Goal: Task Accomplishment & Management: Manage account settings

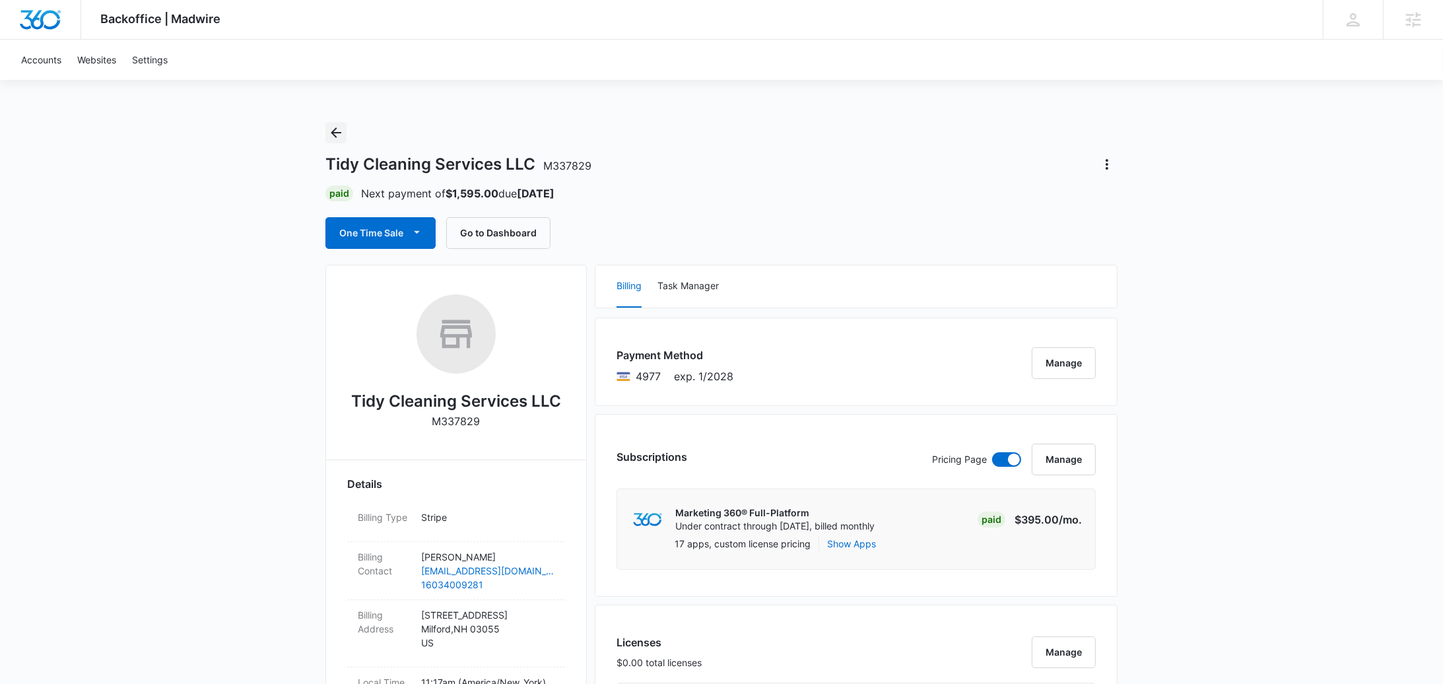
click at [338, 129] on icon "Back" at bounding box center [336, 133] width 16 height 16
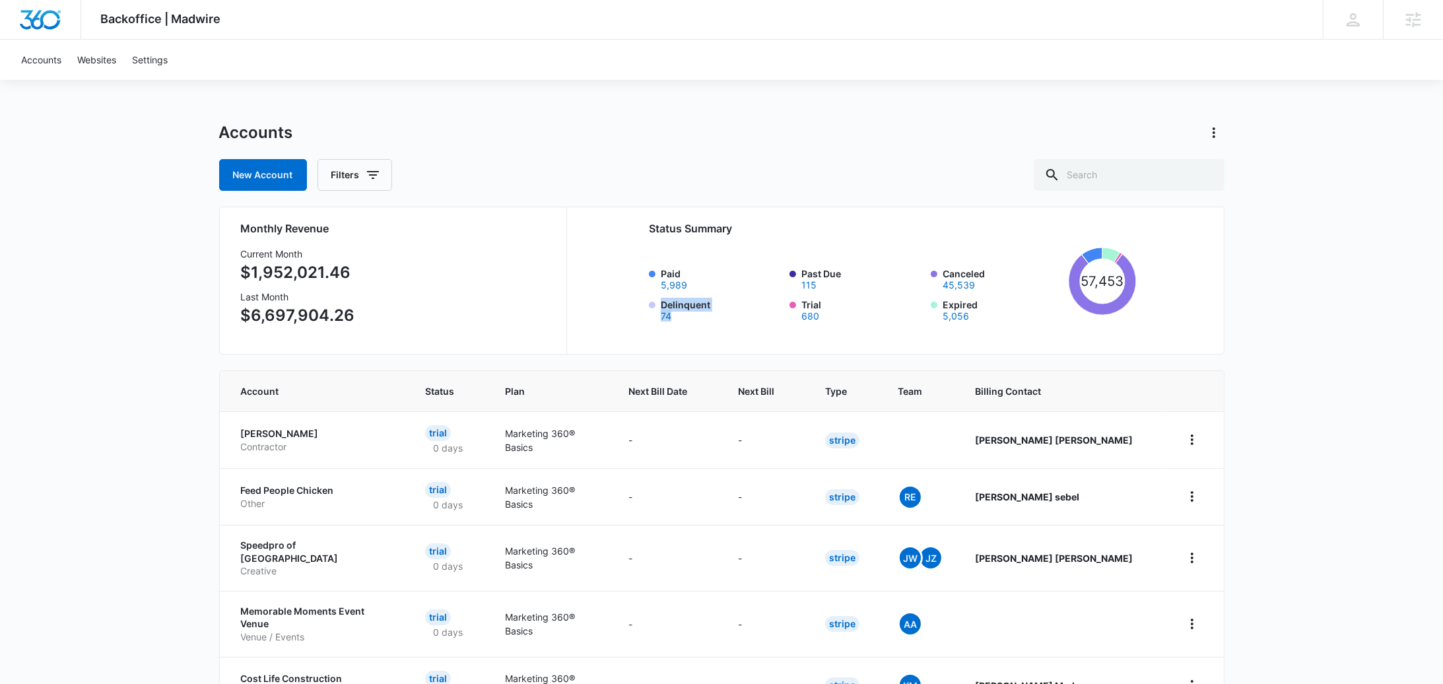
drag, startPoint x: 662, startPoint y: 303, endPoint x: 655, endPoint y: 325, distance: 23.0
click at [655, 325] on div "Status Summary Paid 5,989 Past Due 115 Canceled 45,539 Delinquent 74 Trial 680 …" at bounding box center [893, 277] width 488 height 112
click at [653, 323] on div "Status Summary Paid 5,989 Past Due 115 Canceled 45,539 Delinquent 74 Trial 680 …" at bounding box center [893, 277] width 488 height 112
click at [668, 316] on button "74" at bounding box center [666, 316] width 11 height 9
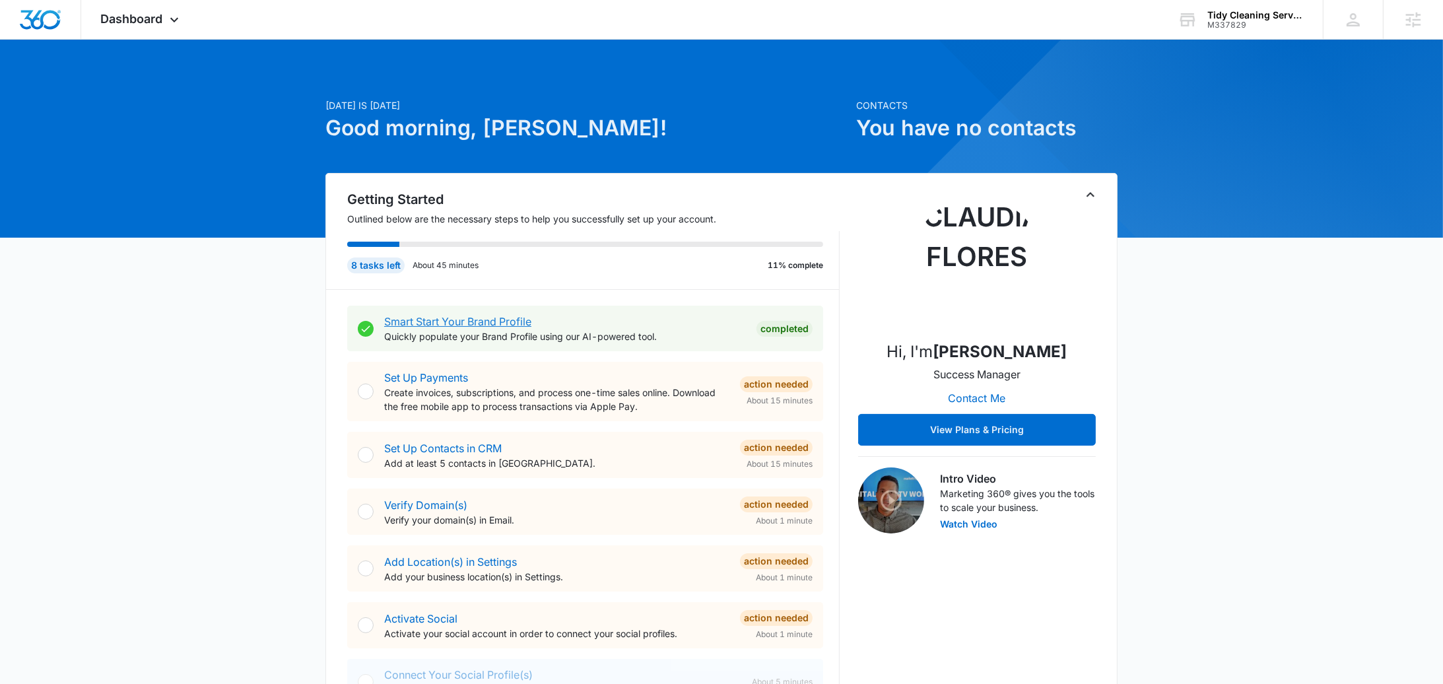
click at [502, 318] on link "Smart Start Your Brand Profile" at bounding box center [457, 321] width 147 height 13
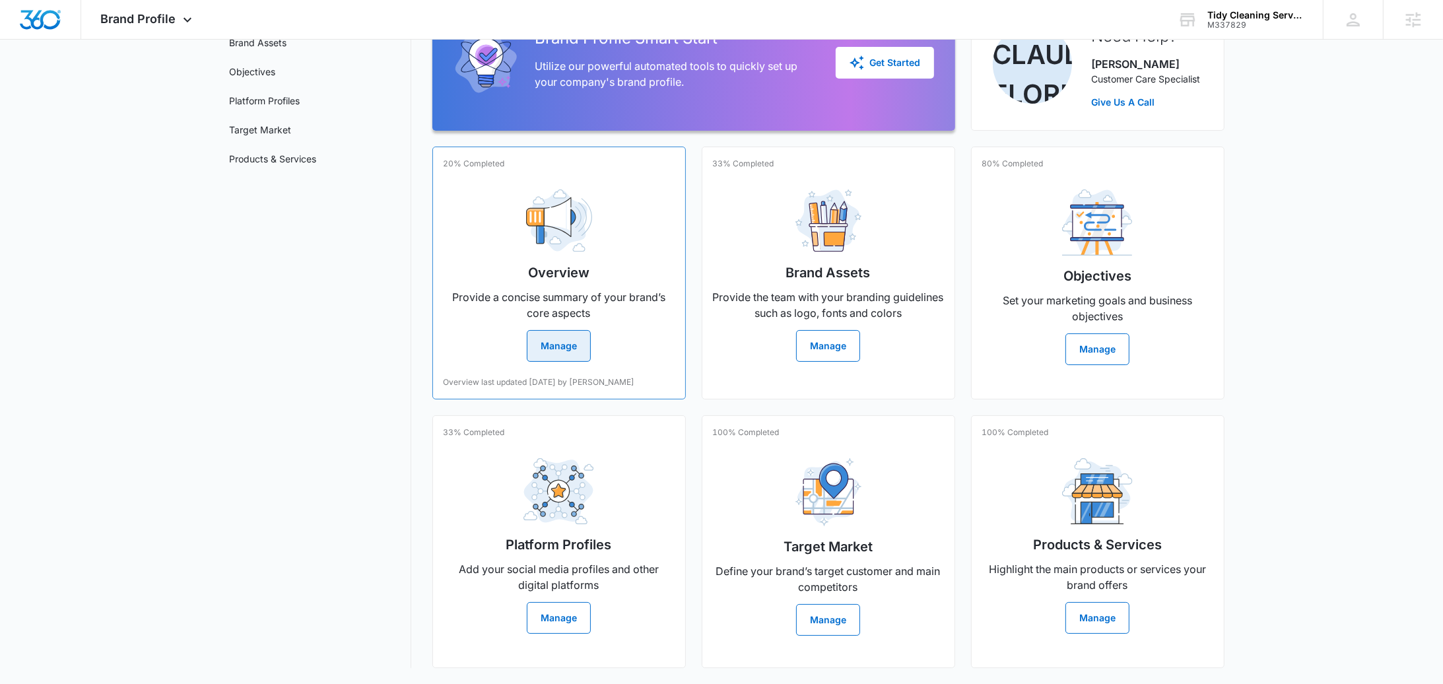
scroll to position [162, 0]
click at [568, 330] on button "Manage" at bounding box center [559, 346] width 64 height 32
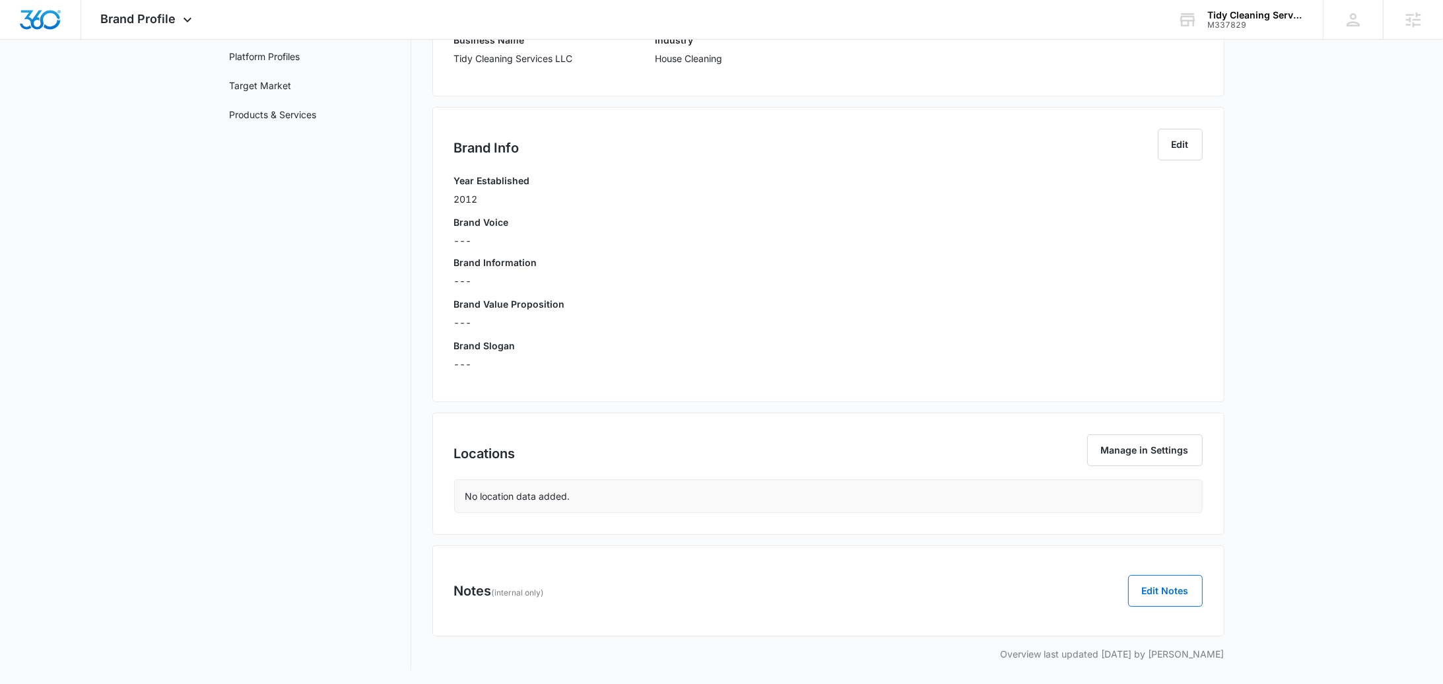
scroll to position [189, 0]
click at [1172, 142] on button "Edit" at bounding box center [1180, 143] width 45 height 32
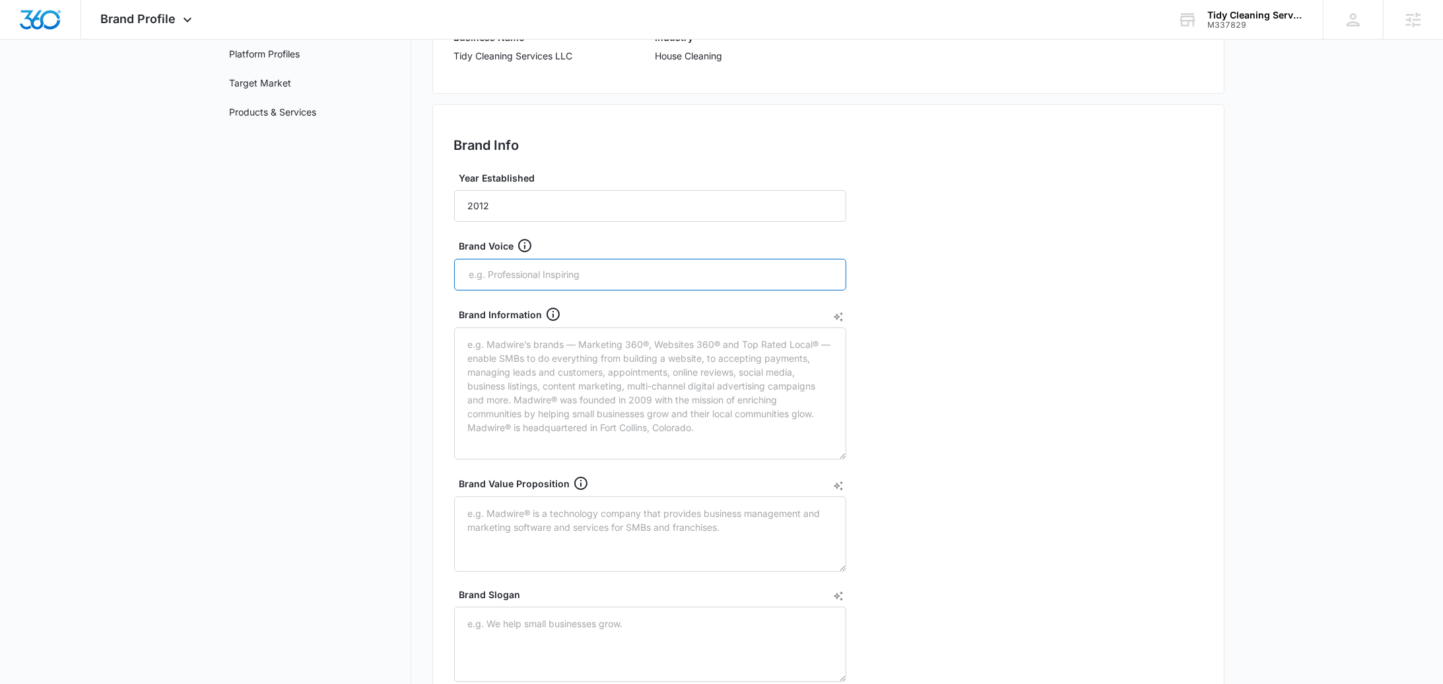
click at [552, 265] on input "text" at bounding box center [651, 275] width 367 height 20
type input "professional"
type input "friendly"
type input "caring"
type input "helpful"
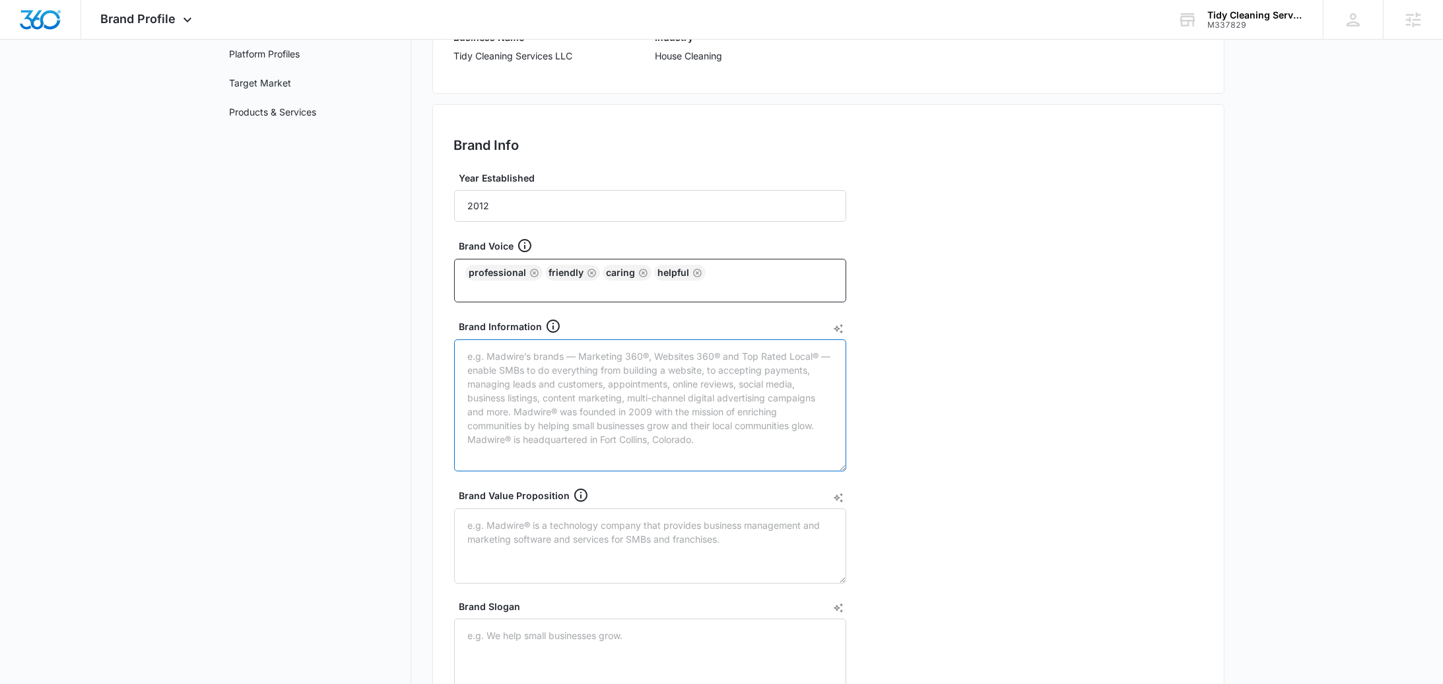
click at [614, 420] on textarea "Brand Information" at bounding box center [650, 405] width 392 height 132
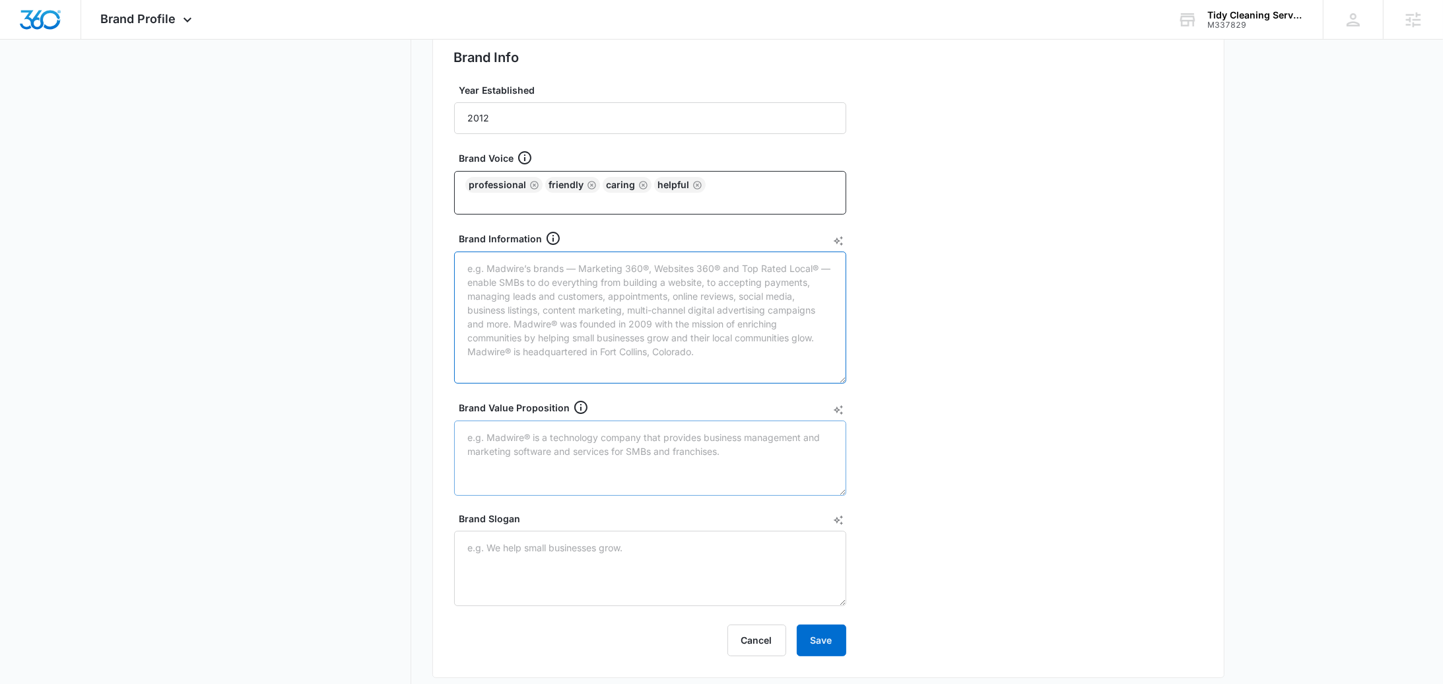
scroll to position [307, 0]
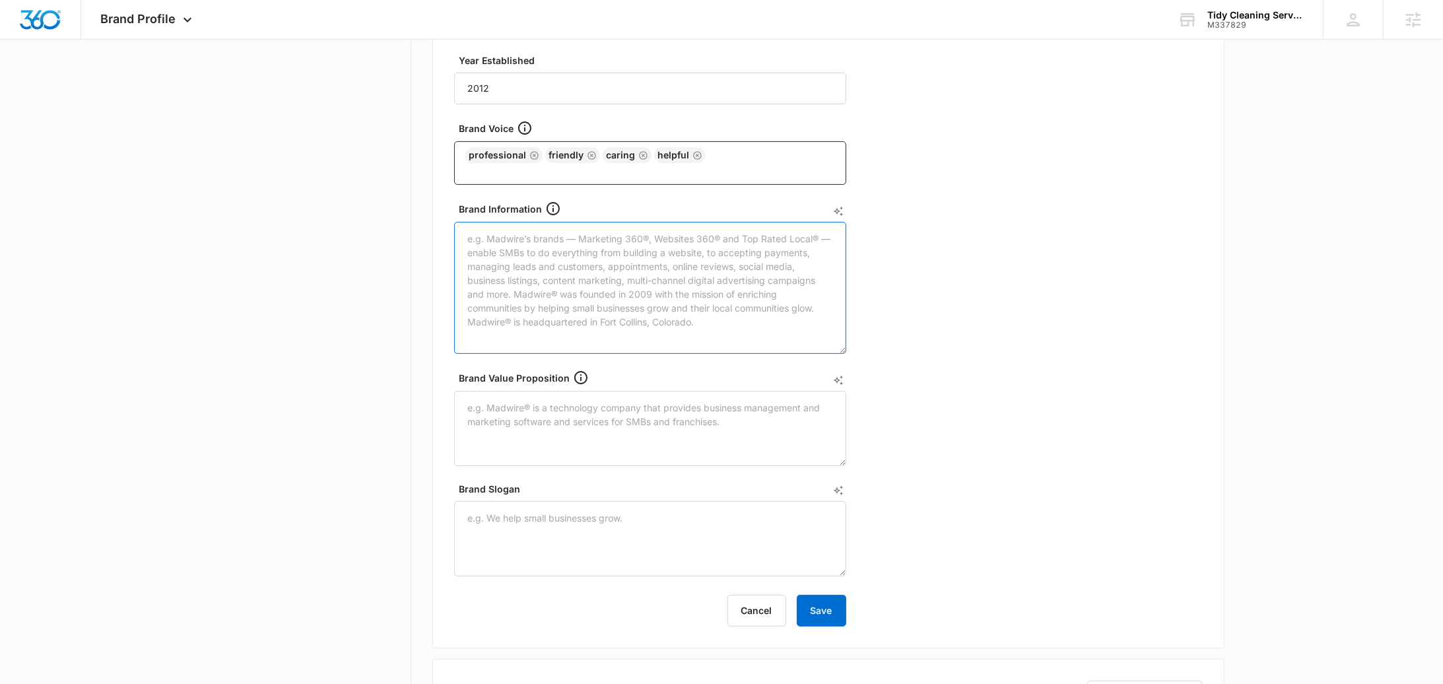
click at [581, 298] on textarea "Brand Information" at bounding box center [650, 288] width 392 height 132
click at [839, 206] on icon "AI Text Generator" at bounding box center [838, 211] width 11 height 11
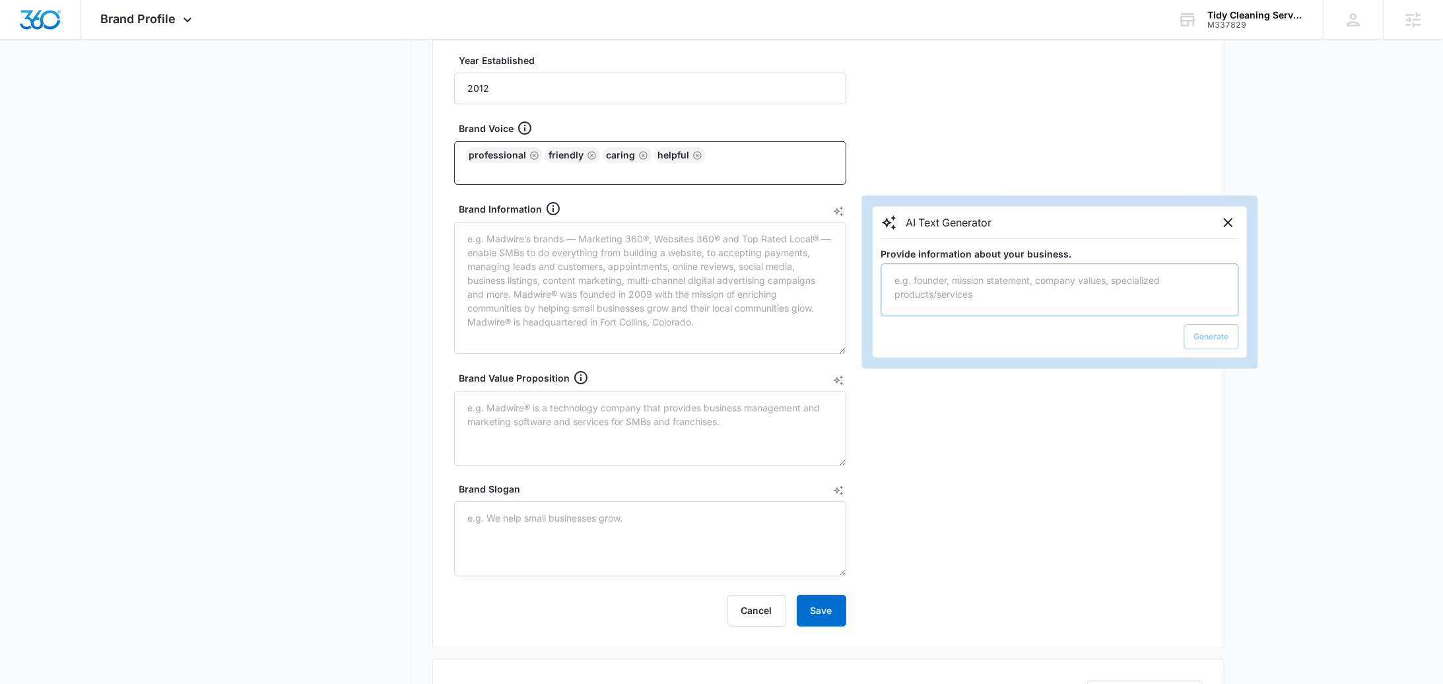
click at [1069, 263] on textarea "Provide information about your business." at bounding box center [1060, 289] width 358 height 53
click at [1036, 288] on textarea "Provide information about your business." at bounding box center [1060, 289] width 358 height 53
type textarea "Hello, I’m Vanessa Luhtjarv, the founder of Tidy Cleaning Services and a devote…"
drag, startPoint x: 1221, startPoint y: 331, endPoint x: 1079, endPoint y: 327, distance: 142.0
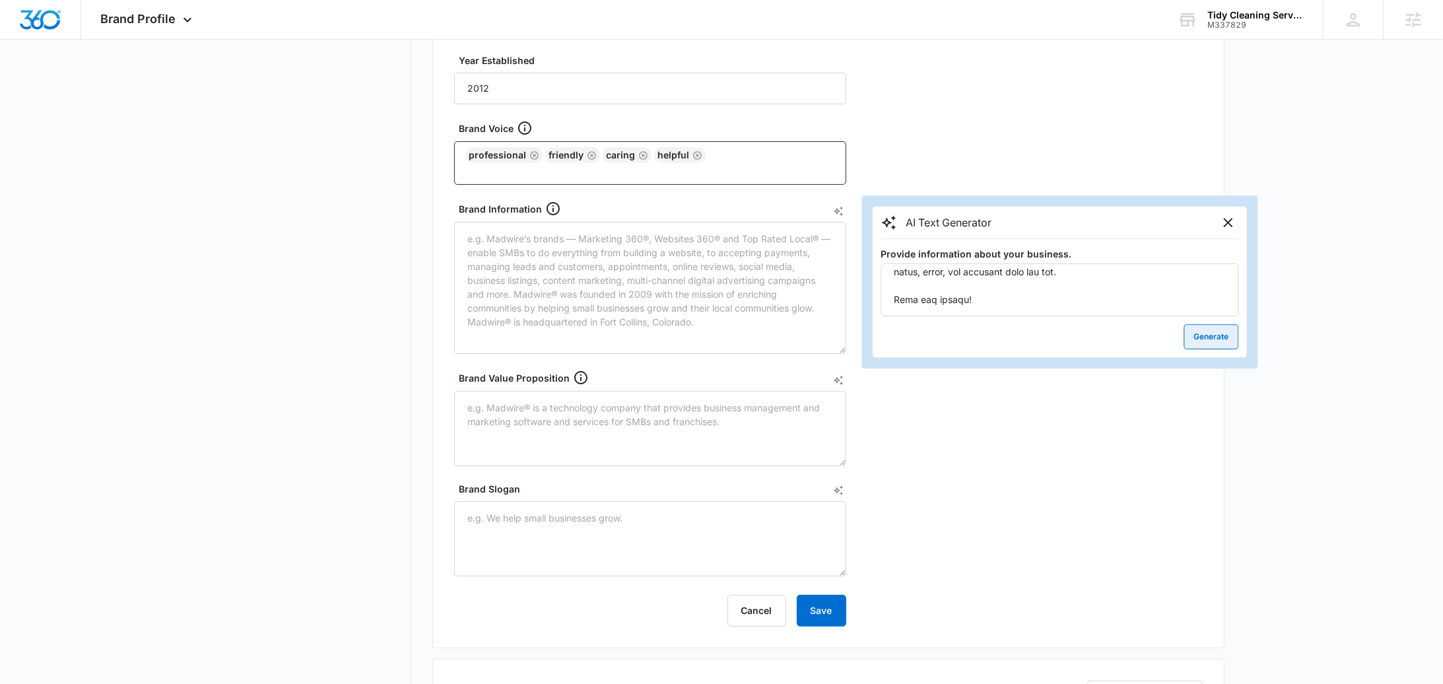
click at [1221, 331] on button "Generate" at bounding box center [1211, 336] width 55 height 25
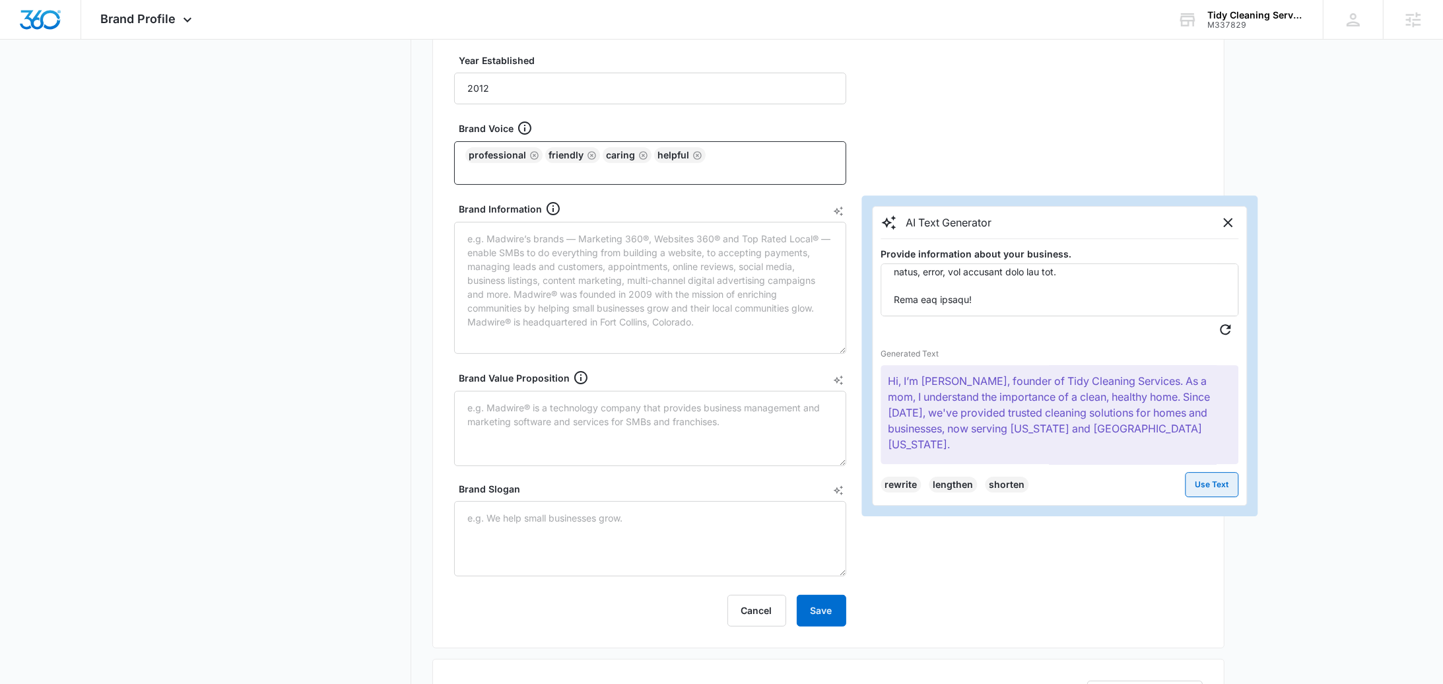
click at [1211, 477] on button "Use Text" at bounding box center [1211, 484] width 53 height 25
type textarea "Hi, I’m Vanessa Luhtjarv, founder of Tidy Cleaning Services. As a mom, I unders…"
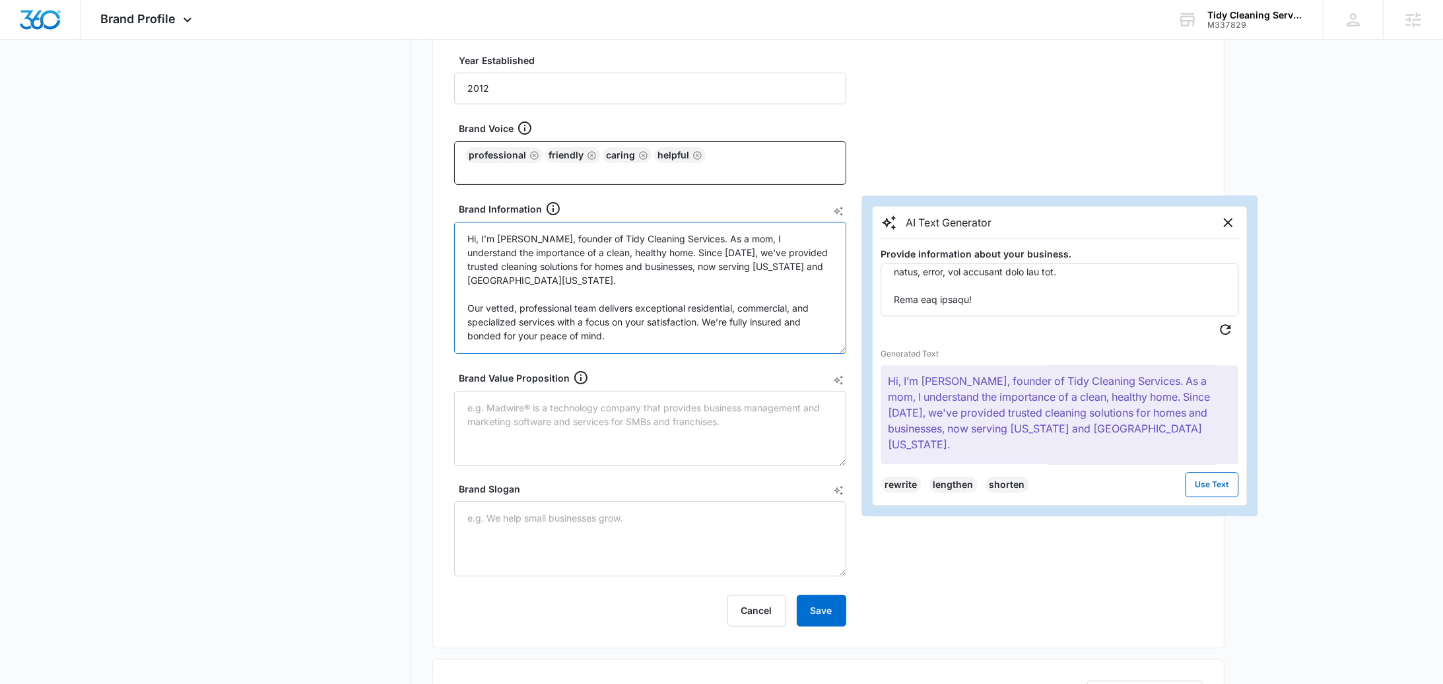
scroll to position [54, 0]
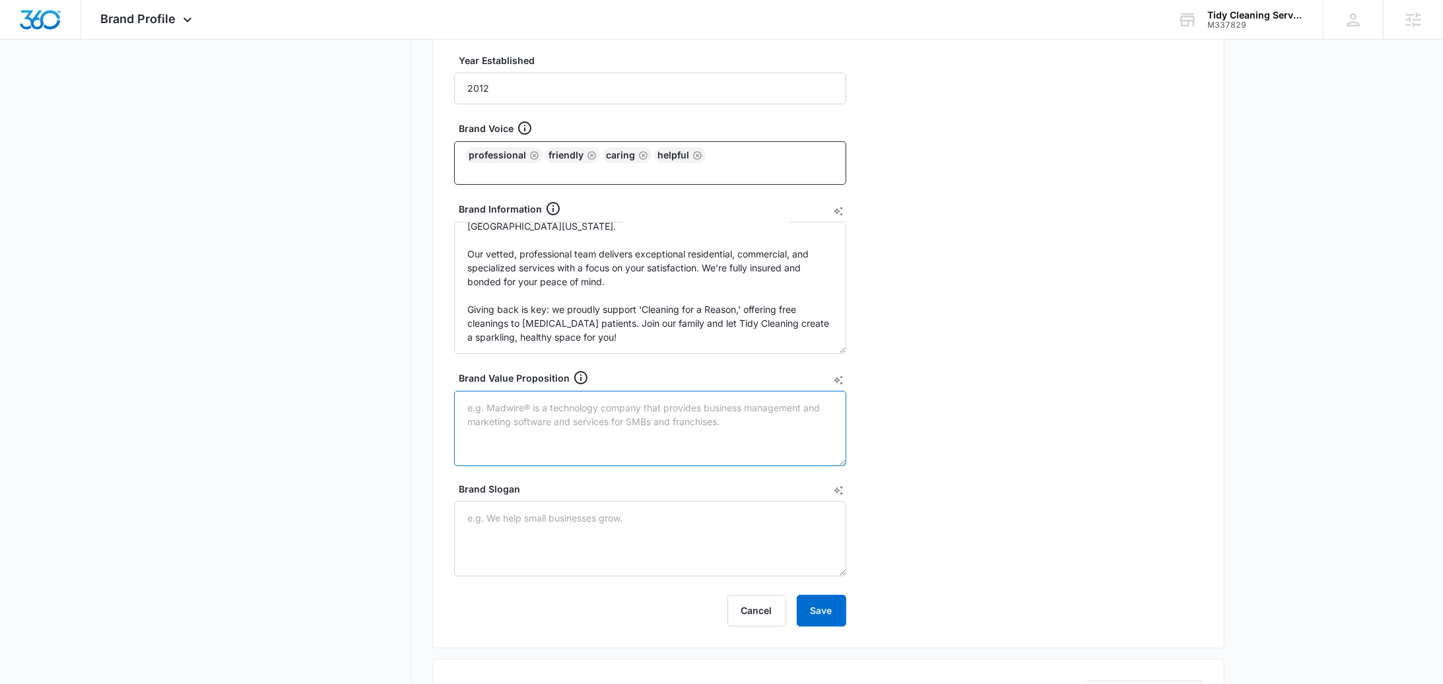
click at [731, 435] on textarea "Brand Value Proposition" at bounding box center [650, 428] width 392 height 75
click at [832, 372] on div "Brand Value Proposition" at bounding box center [655, 378] width 392 height 16
click at [832, 391] on textarea "Brand Value Proposition" at bounding box center [650, 428] width 392 height 75
click at [836, 376] on icon "AI Text Generator" at bounding box center [838, 381] width 10 height 10
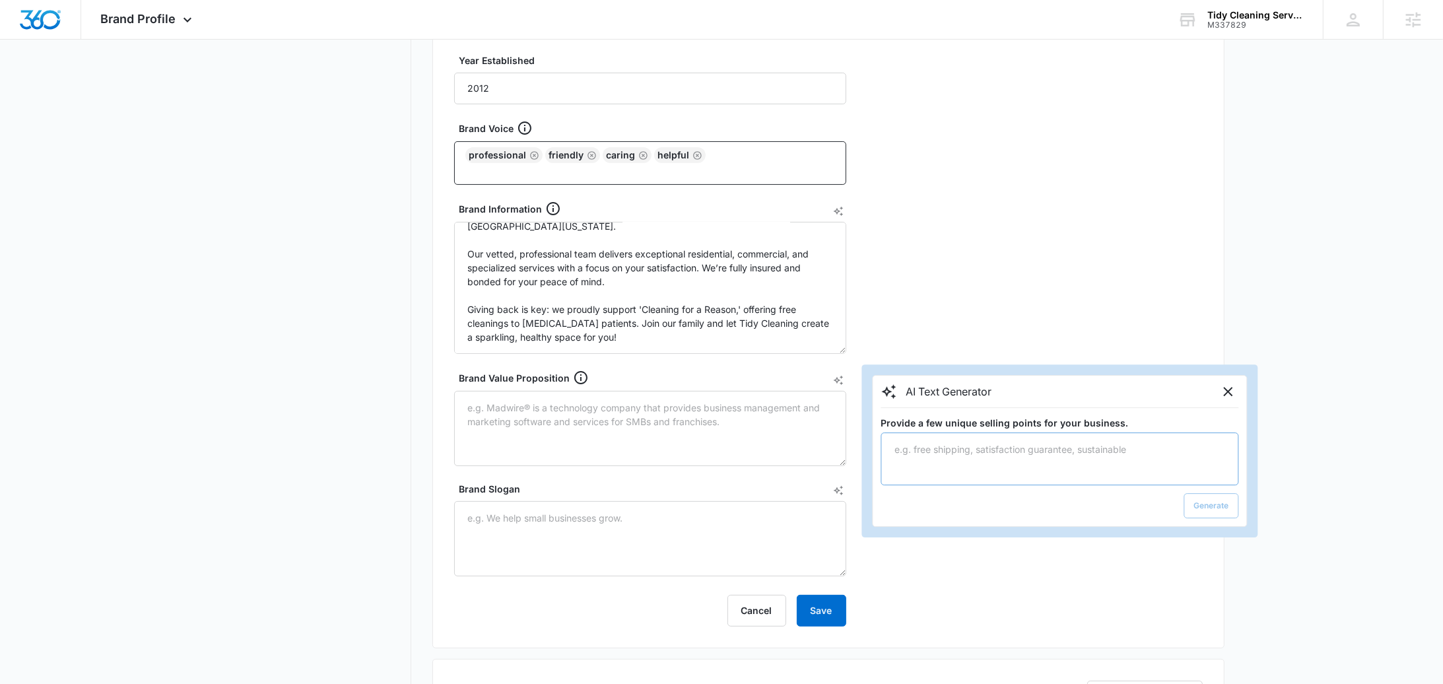
click at [1042, 445] on textarea "Provide a few unique selling points for your business." at bounding box center [1060, 458] width 358 height 53
type textarea "Hello, I’m Vanessa Luhtjarv, the founder of Tidy Cleaning Services and a devote…"
click at [1216, 497] on button "Generate" at bounding box center [1211, 505] width 55 height 25
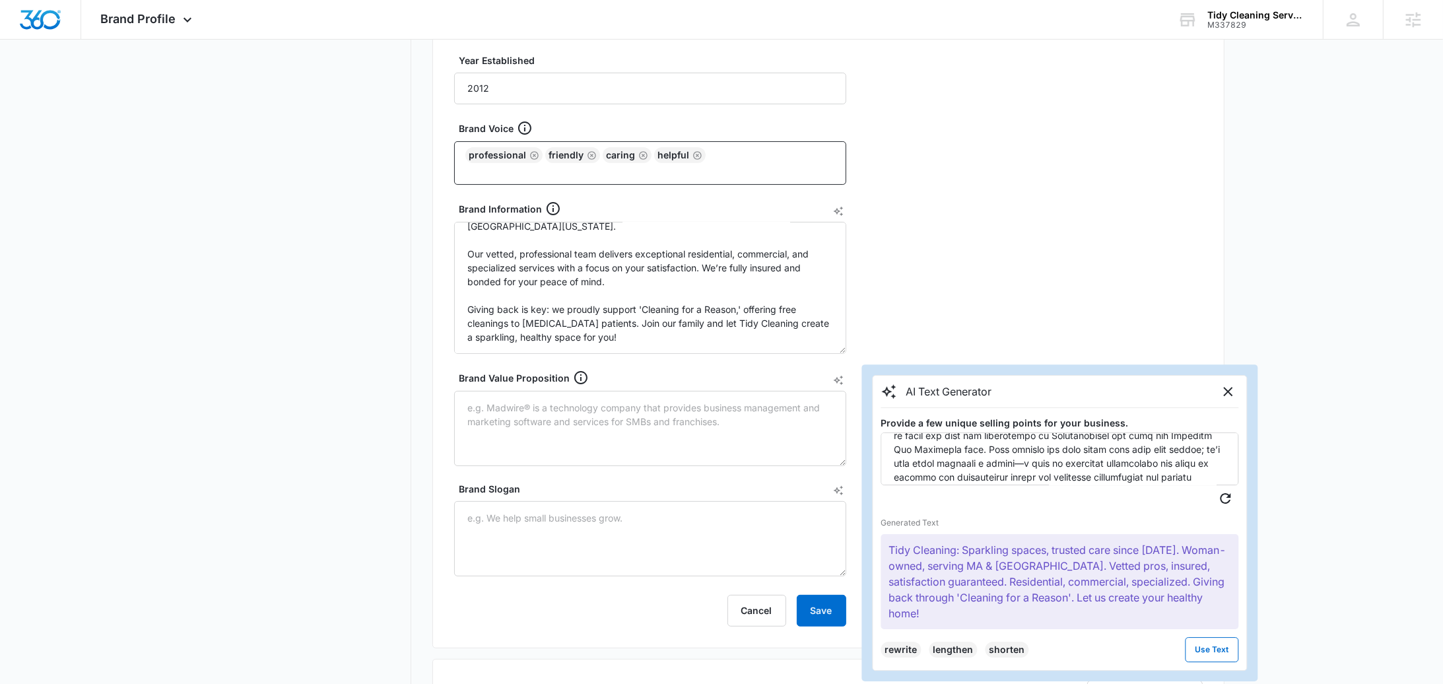
scroll to position [427, 0]
drag, startPoint x: 1229, startPoint y: 621, endPoint x: 1219, endPoint y: 620, distance: 9.9
click at [1229, 637] on button "Use Text" at bounding box center [1211, 649] width 53 height 25
type textarea "Tidy Cleaning: Sparkling spaces, trusted care since 2012. Woman-owned, serving …"
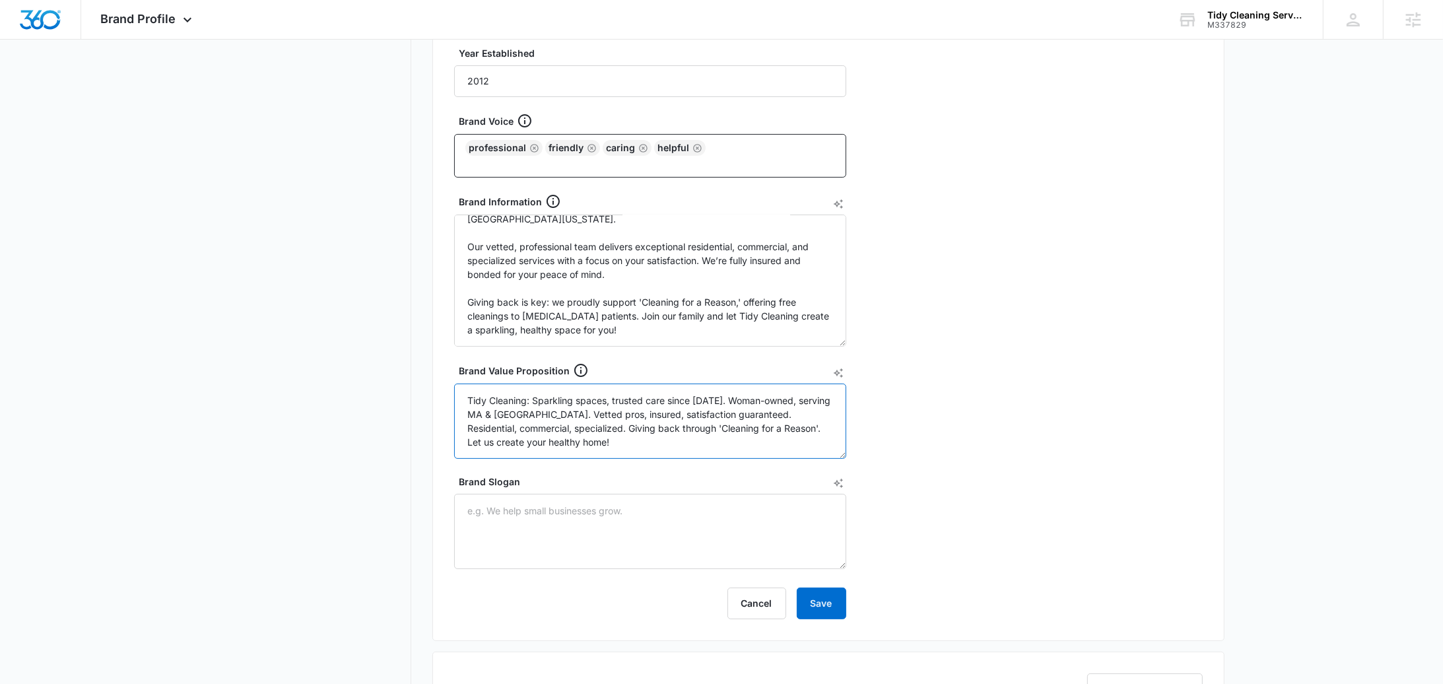
scroll to position [537, 0]
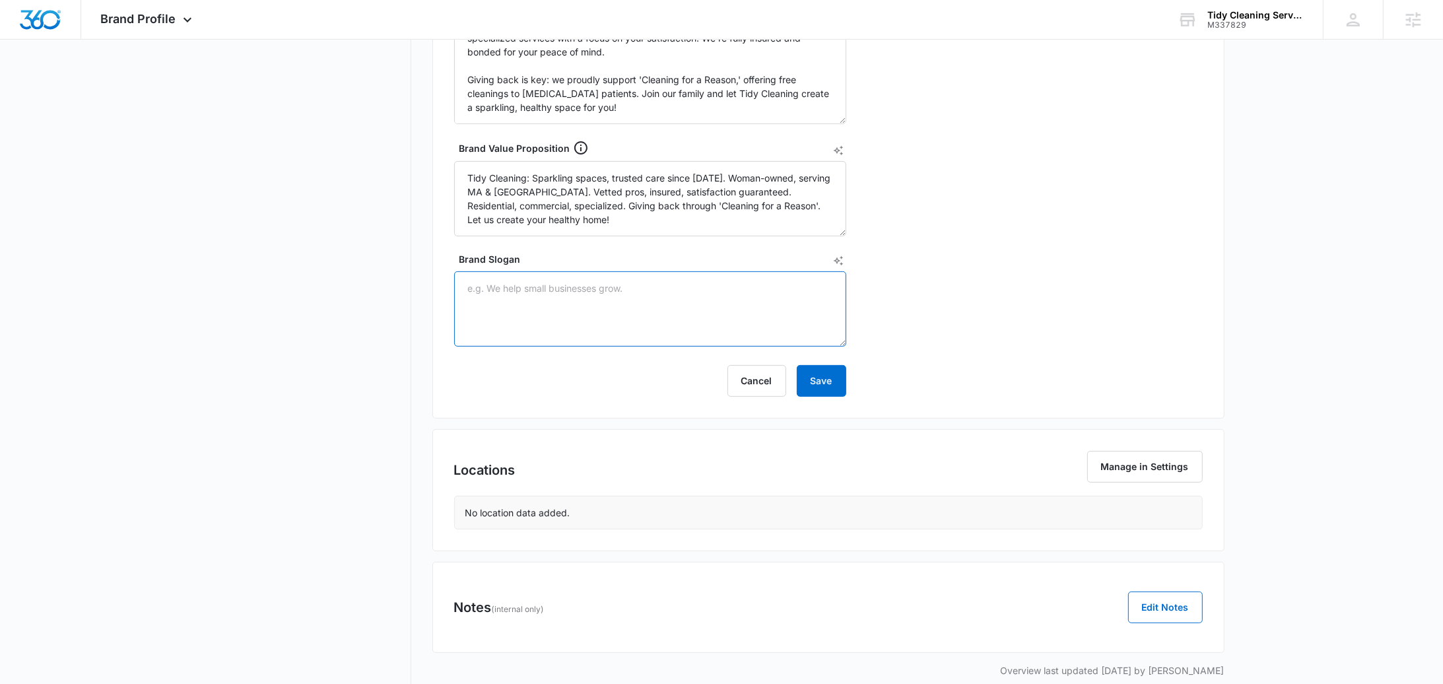
click at [526, 292] on textarea "Brand Slogan" at bounding box center [650, 308] width 392 height 75
paste textarea "Free up your time for what matters most while we handle your house cleaning"
type textarea "Free up your time for what matters most while we handle your house cleaning"
click at [835, 369] on button "Save" at bounding box center [822, 381] width 50 height 32
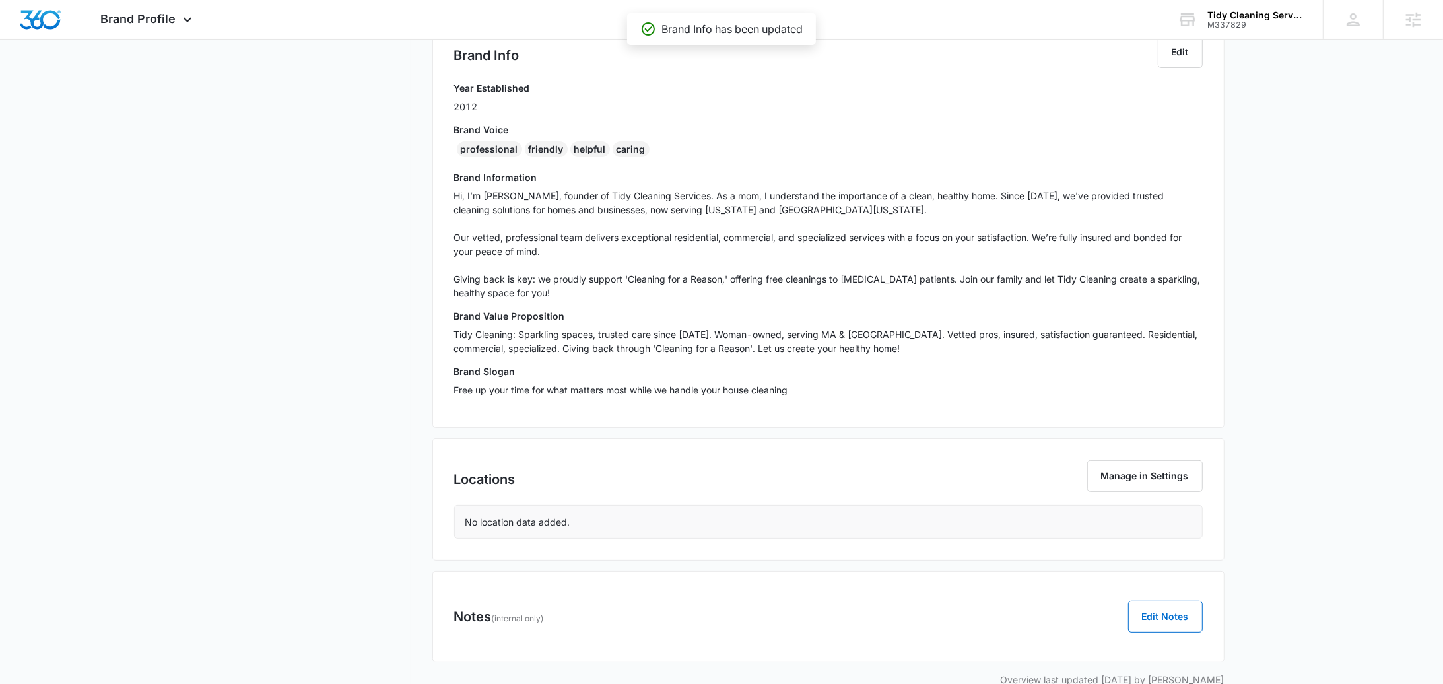
scroll to position [0, 0]
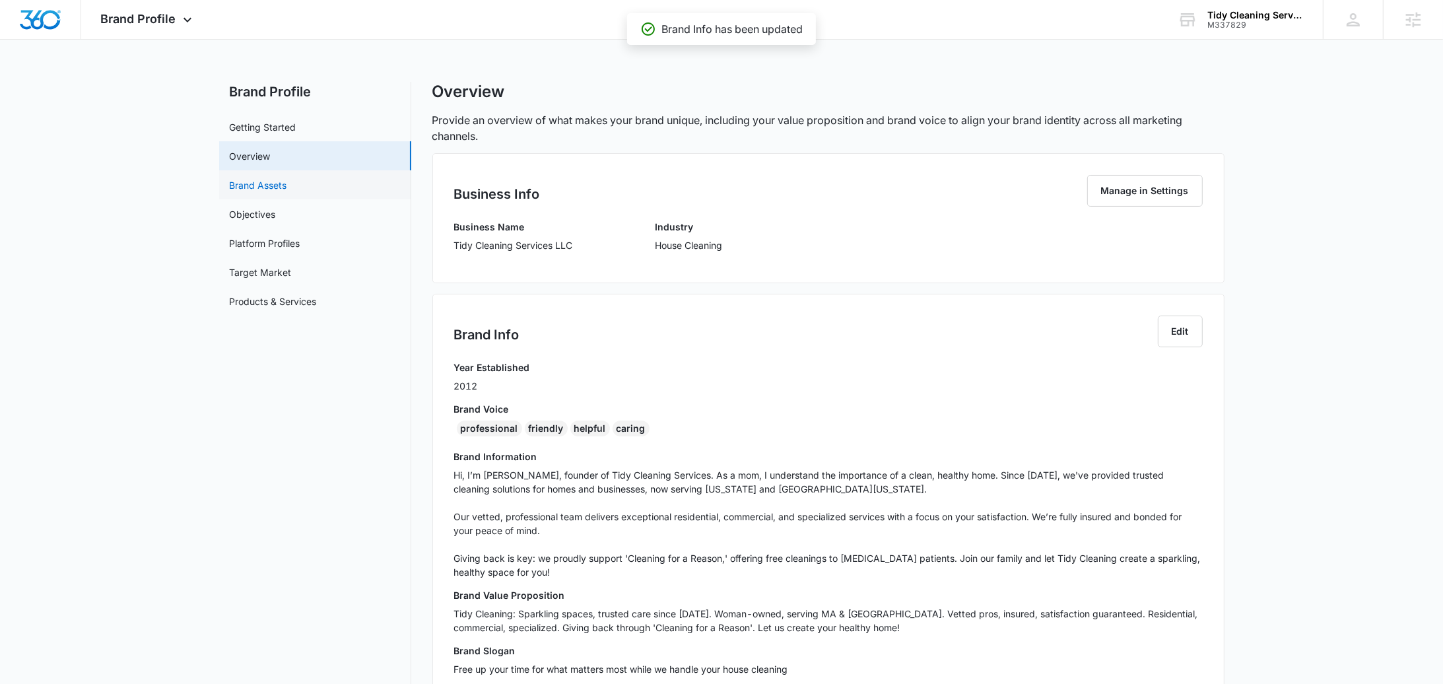
click at [287, 183] on link "Brand Assets" at bounding box center [258, 185] width 57 height 14
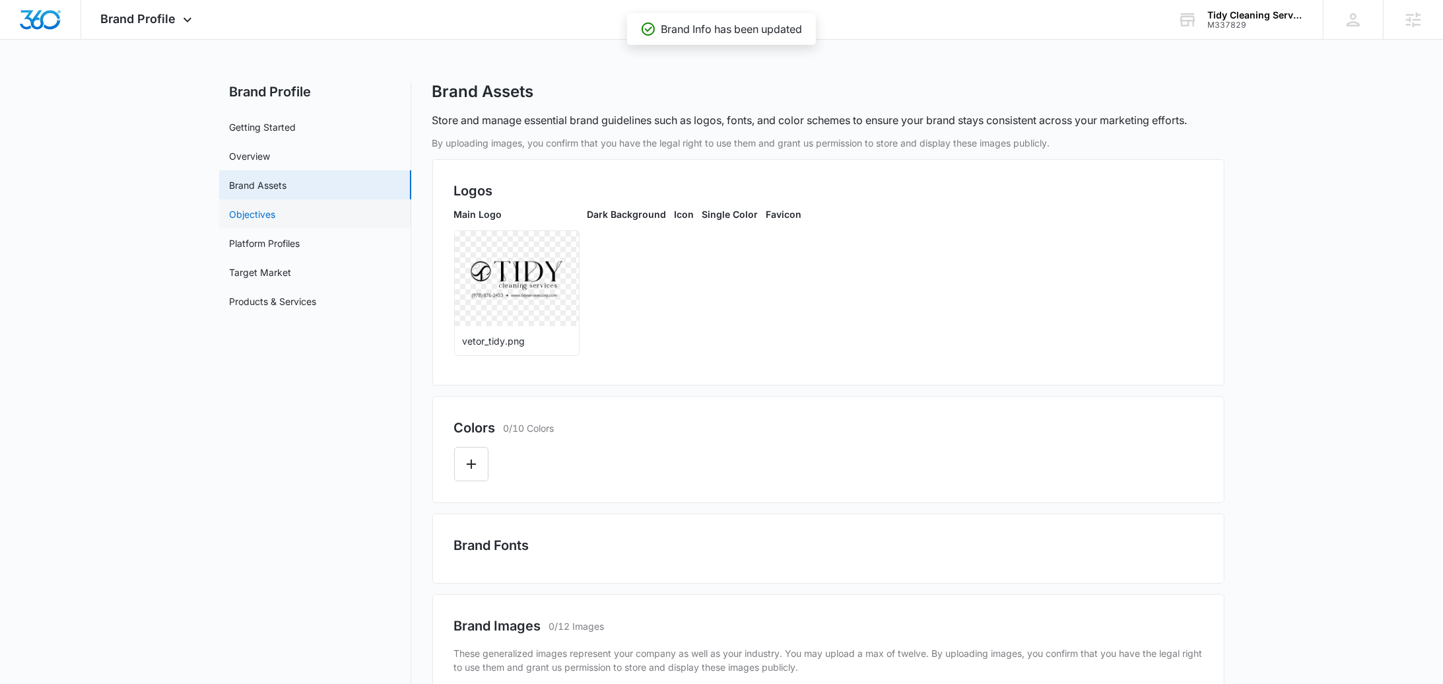
click at [276, 221] on link "Objectives" at bounding box center [253, 214] width 46 height 14
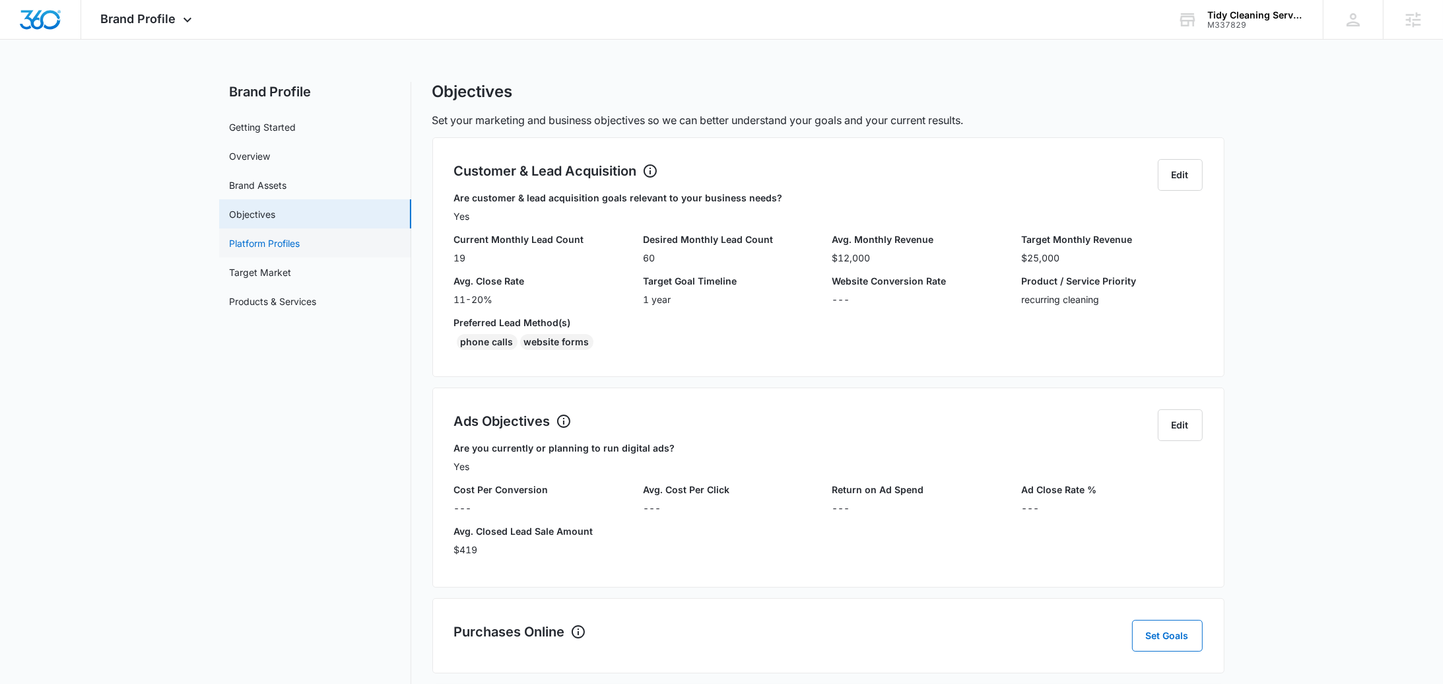
click at [300, 240] on link "Platform Profiles" at bounding box center [265, 243] width 71 height 14
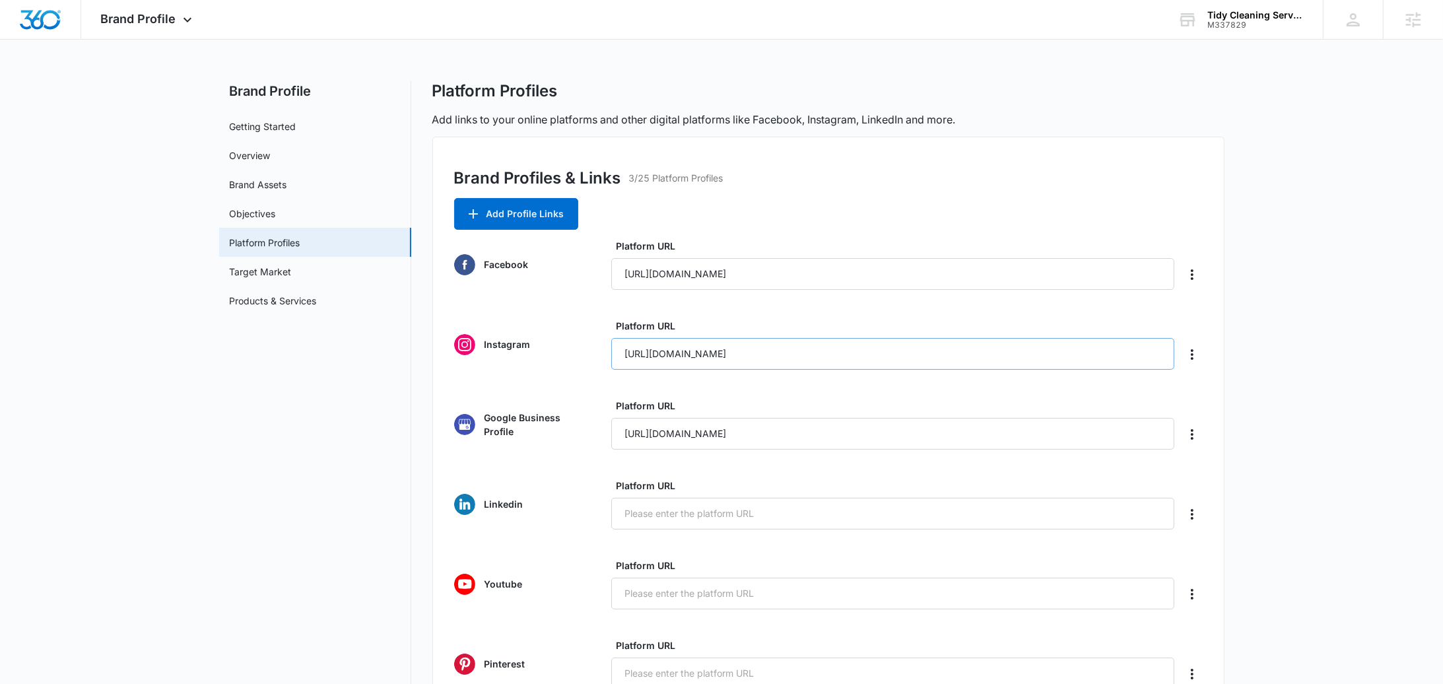
scroll to position [327, 0]
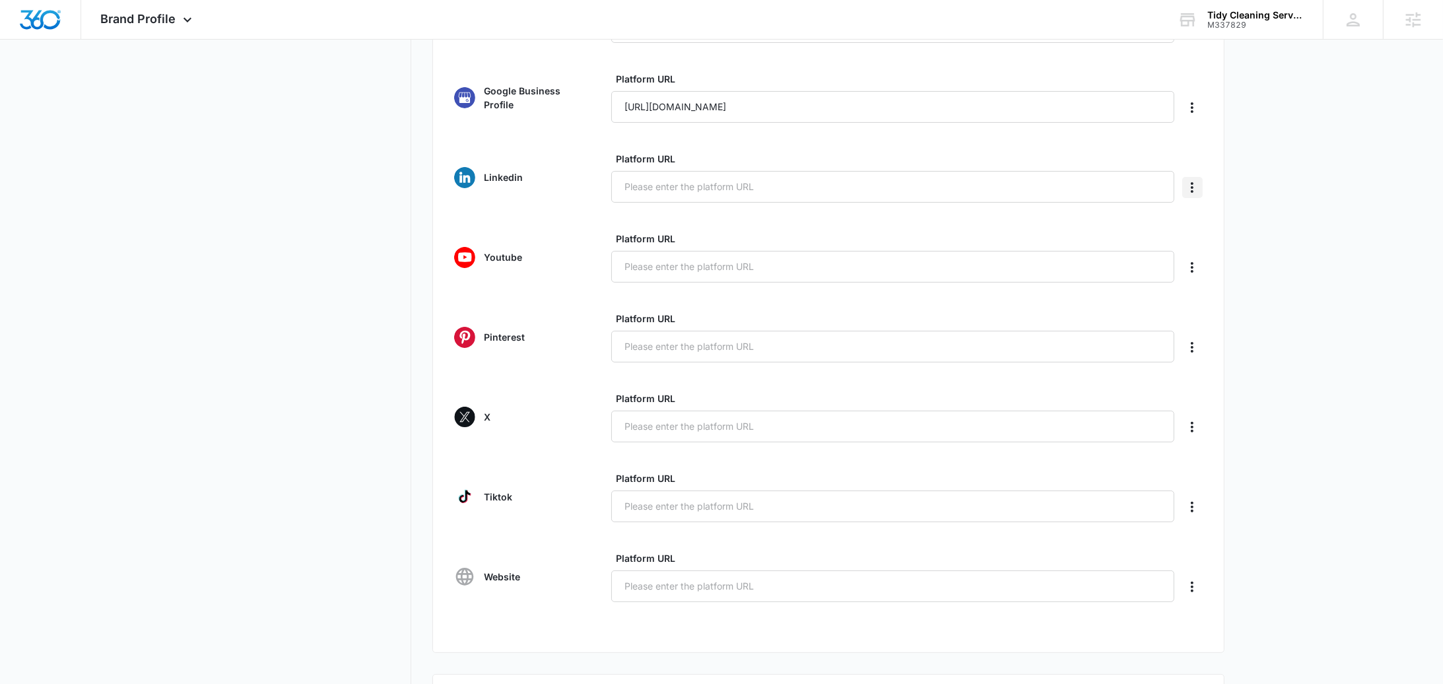
click at [1198, 185] on icon "Delete" at bounding box center [1192, 188] width 16 height 16
click at [1219, 224] on div "Delete" at bounding box center [1213, 224] width 28 height 9
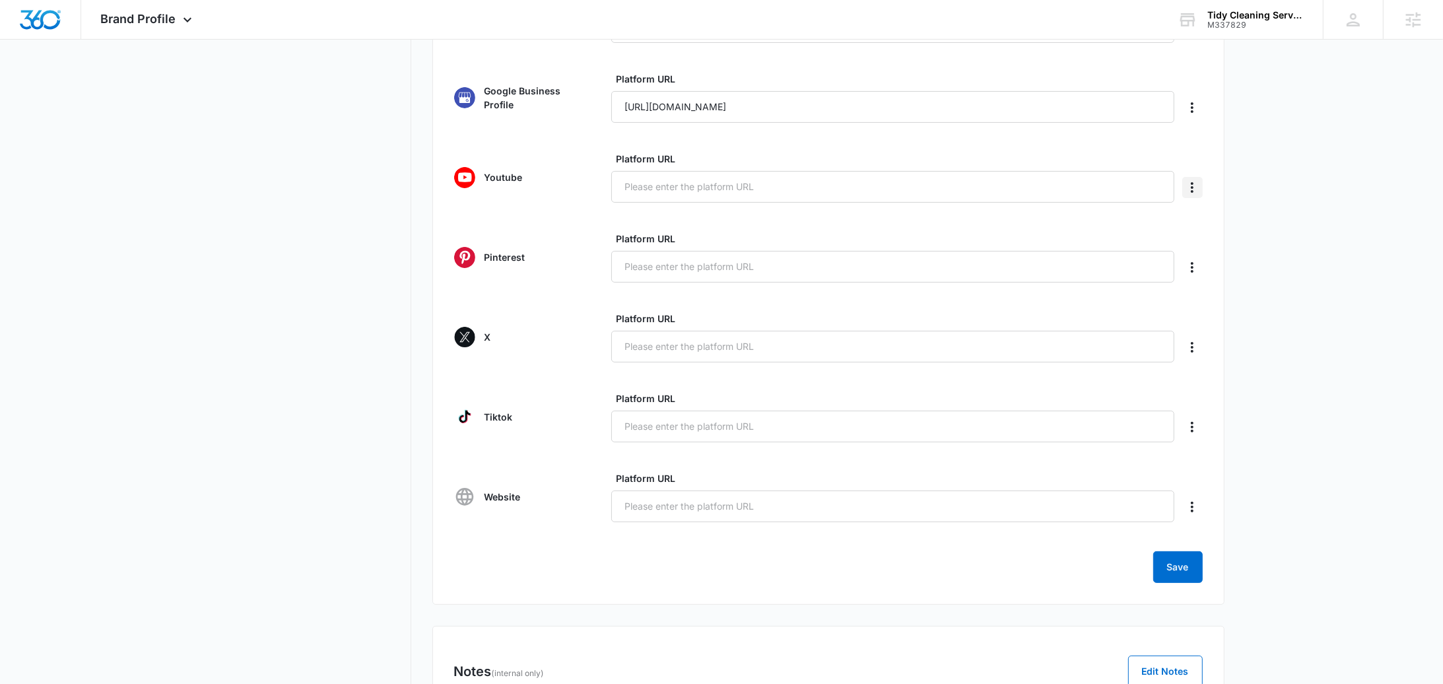
click at [1195, 193] on icon "Delete" at bounding box center [1192, 188] width 16 height 16
drag, startPoint x: 1203, startPoint y: 217, endPoint x: 1196, endPoint y: 207, distance: 12.5
click at [1204, 220] on div "Delete" at bounding box center [1213, 224] width 28 height 9
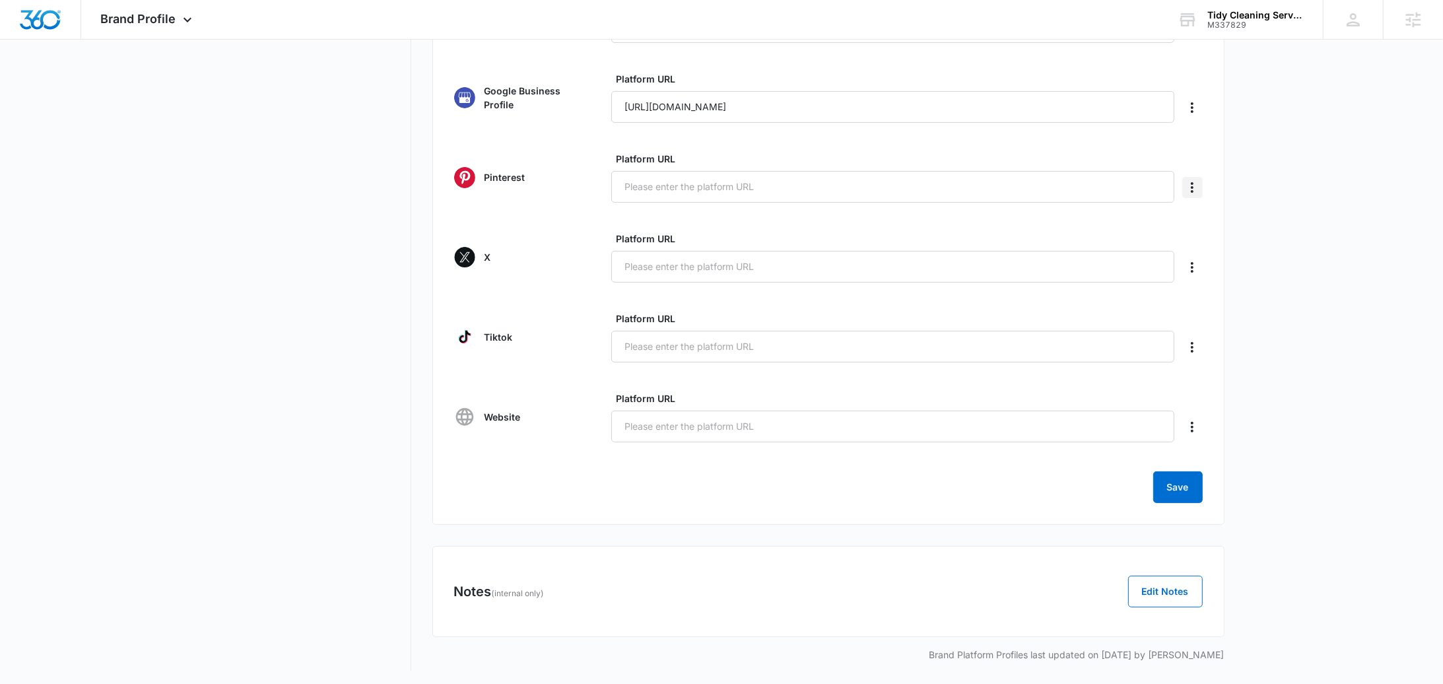
click at [1195, 195] on button "Delete" at bounding box center [1192, 187] width 20 height 21
click at [1198, 225] on button "Delete" at bounding box center [1220, 225] width 75 height 20
click at [1195, 188] on icon "Delete" at bounding box center [1192, 186] width 16 height 16
click at [1196, 268] on icon "Delete" at bounding box center [1192, 265] width 16 height 16
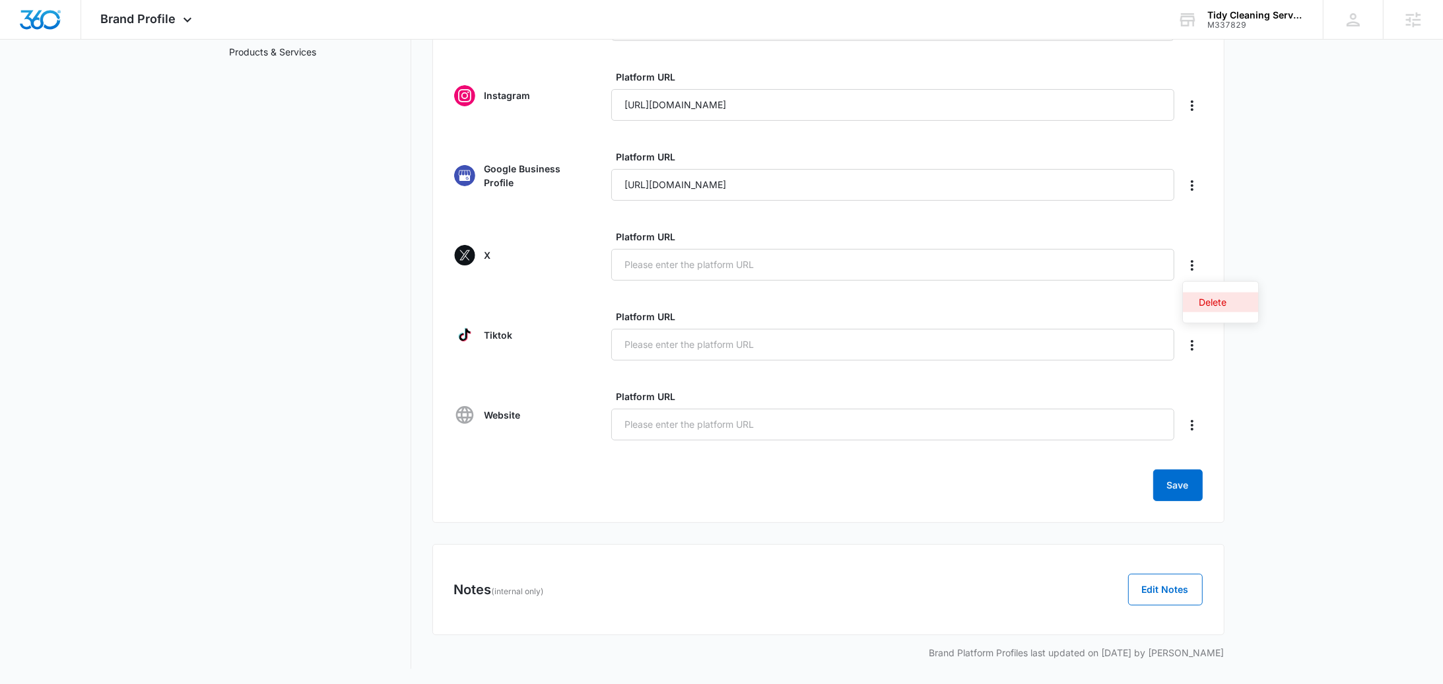
click at [1202, 302] on div "Delete" at bounding box center [1213, 302] width 28 height 9
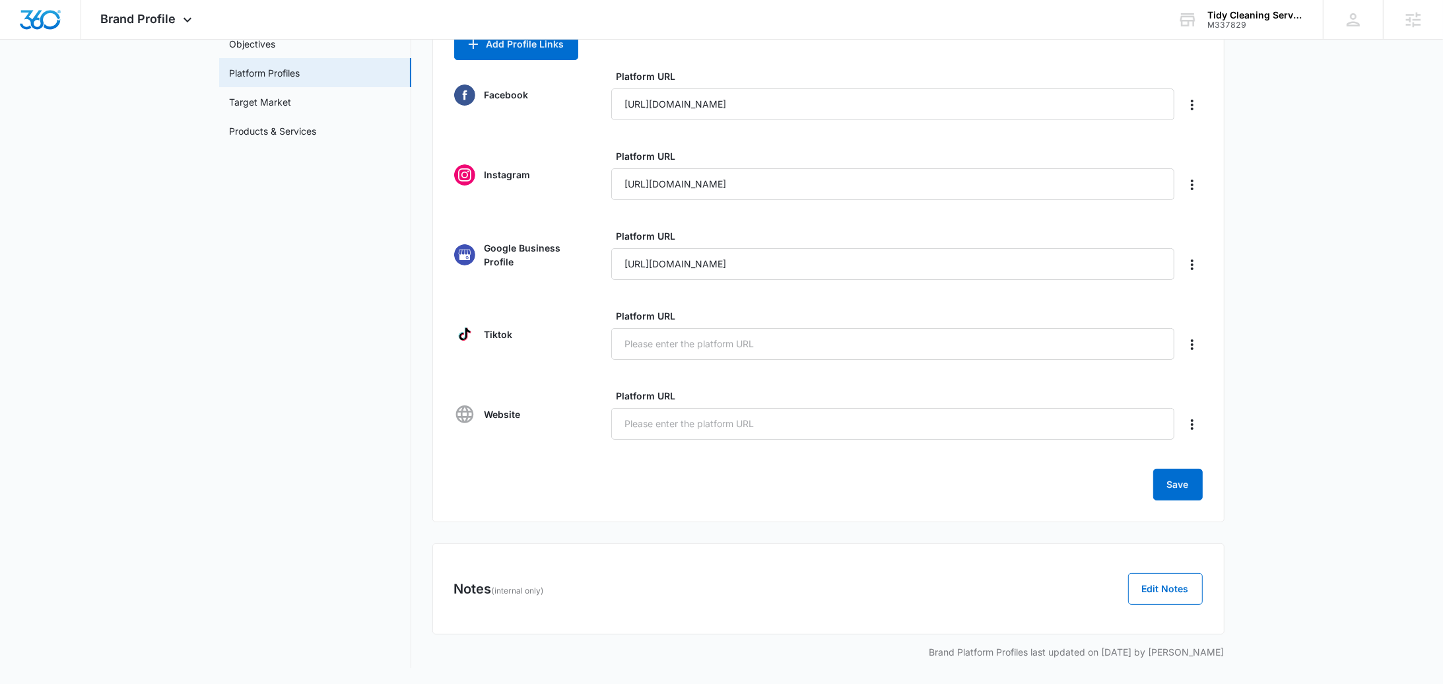
scroll to position [170, 0]
click at [1194, 346] on icon "Delete" at bounding box center [1192, 345] width 16 height 16
click at [1194, 380] on button "Delete" at bounding box center [1220, 382] width 75 height 20
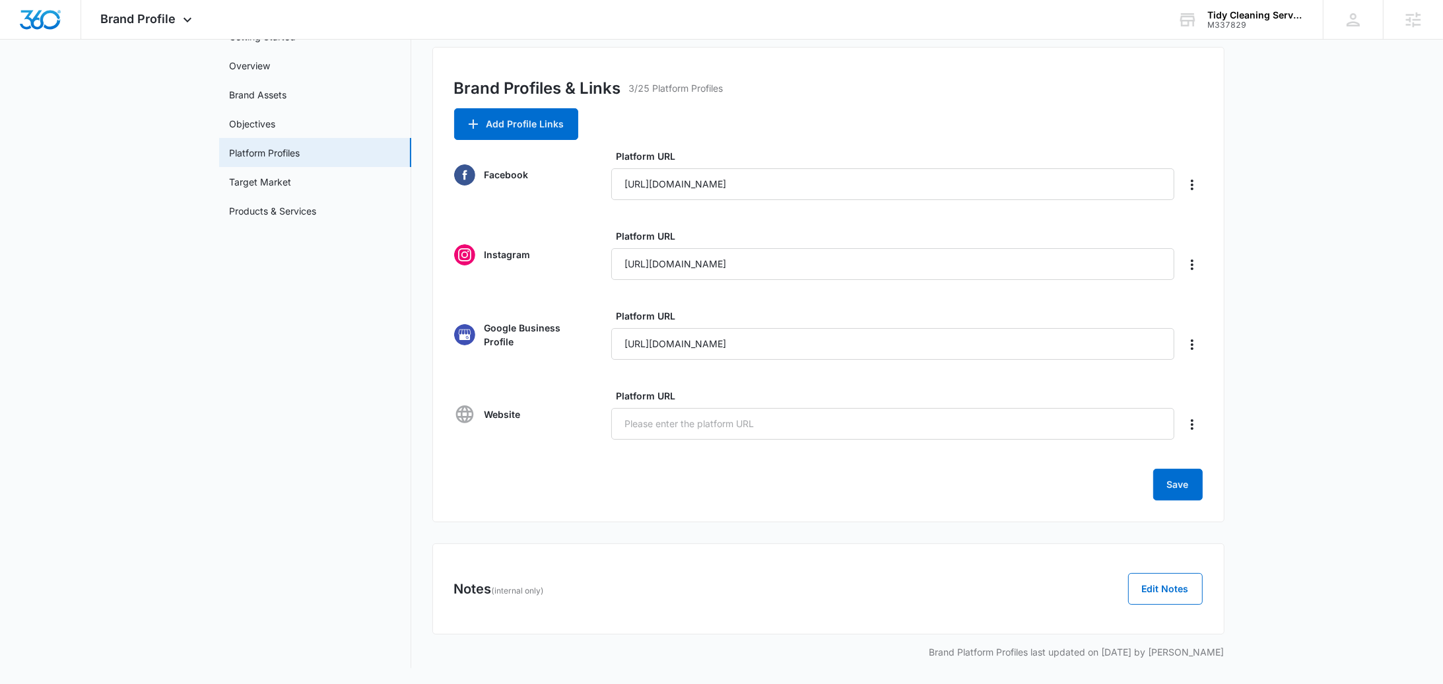
scroll to position [90, 0]
click at [690, 438] on input "Platform URL" at bounding box center [893, 424] width 564 height 32
paste input "https://tidyservicescorp.com/"
type input "https://tidyservicescorp.com/"
click at [1183, 495] on button "Save" at bounding box center [1178, 485] width 50 height 32
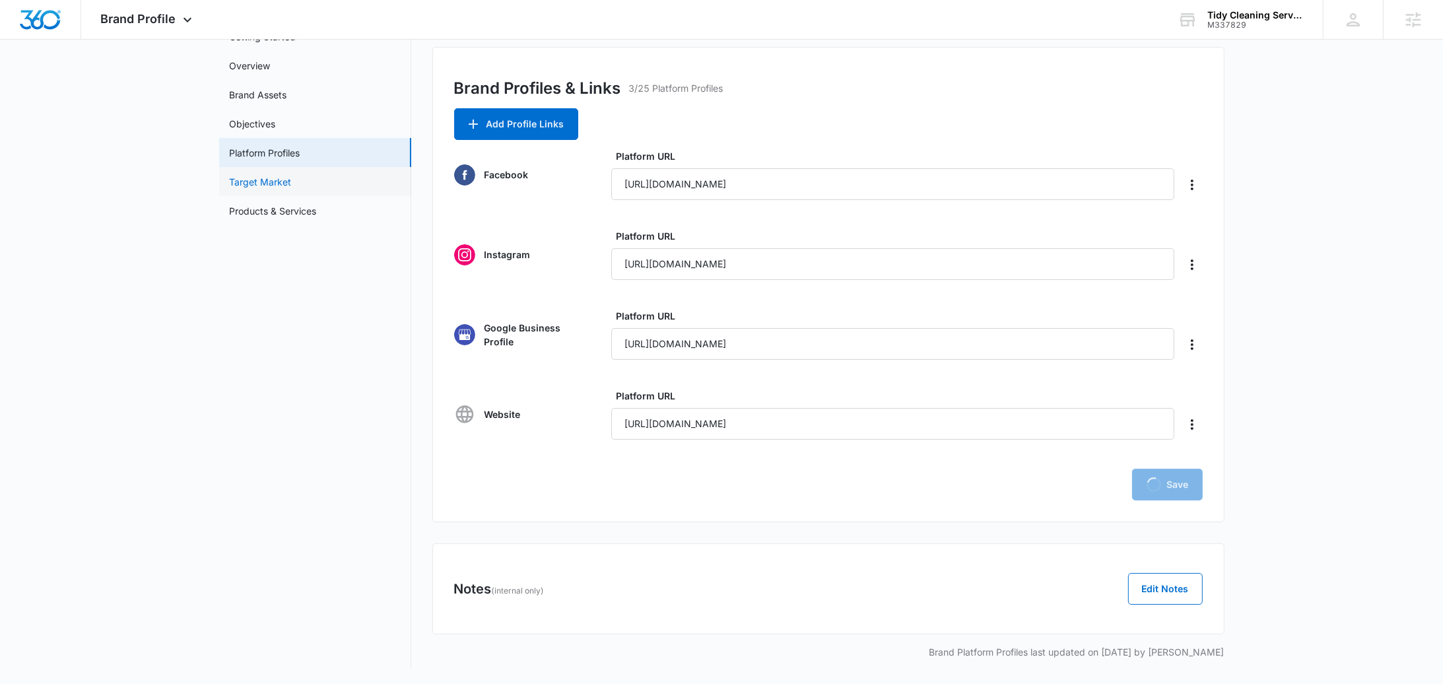
click at [292, 180] on link "Target Market" at bounding box center [261, 182] width 62 height 14
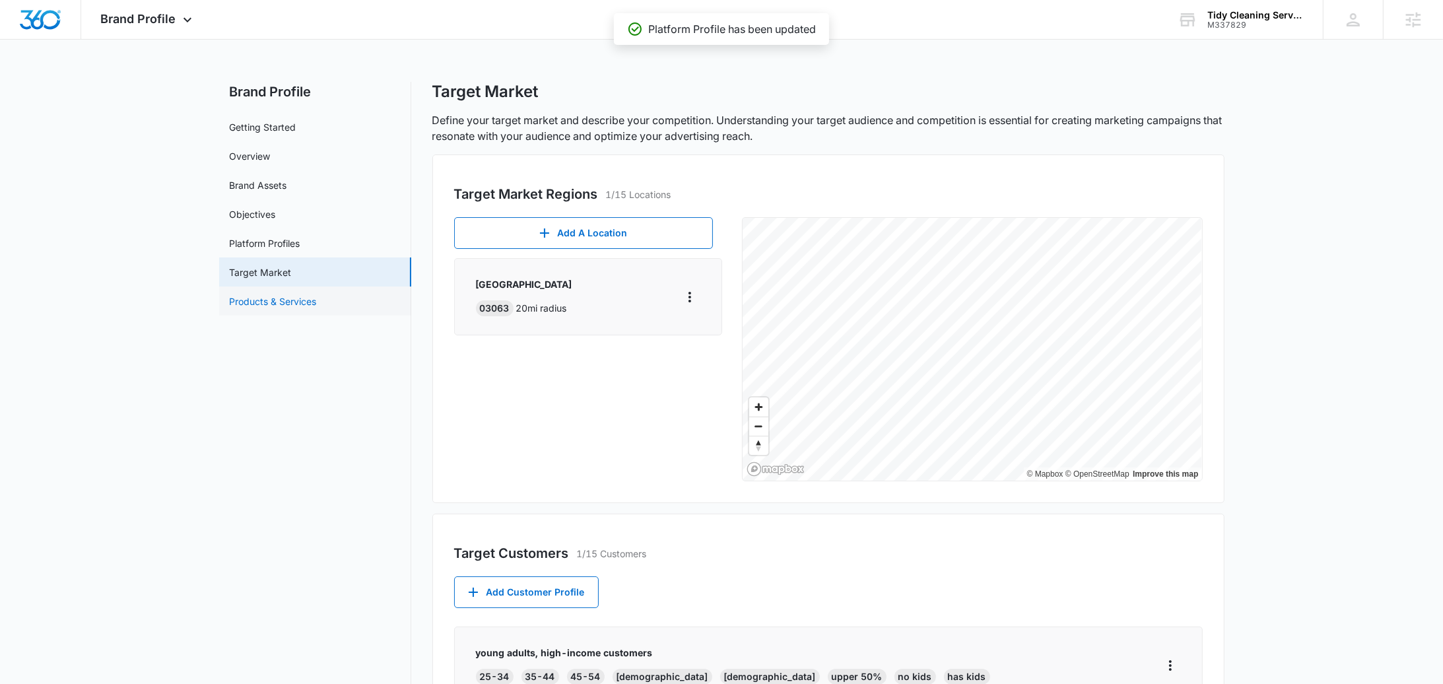
click at [317, 308] on link "Products & Services" at bounding box center [273, 301] width 87 height 14
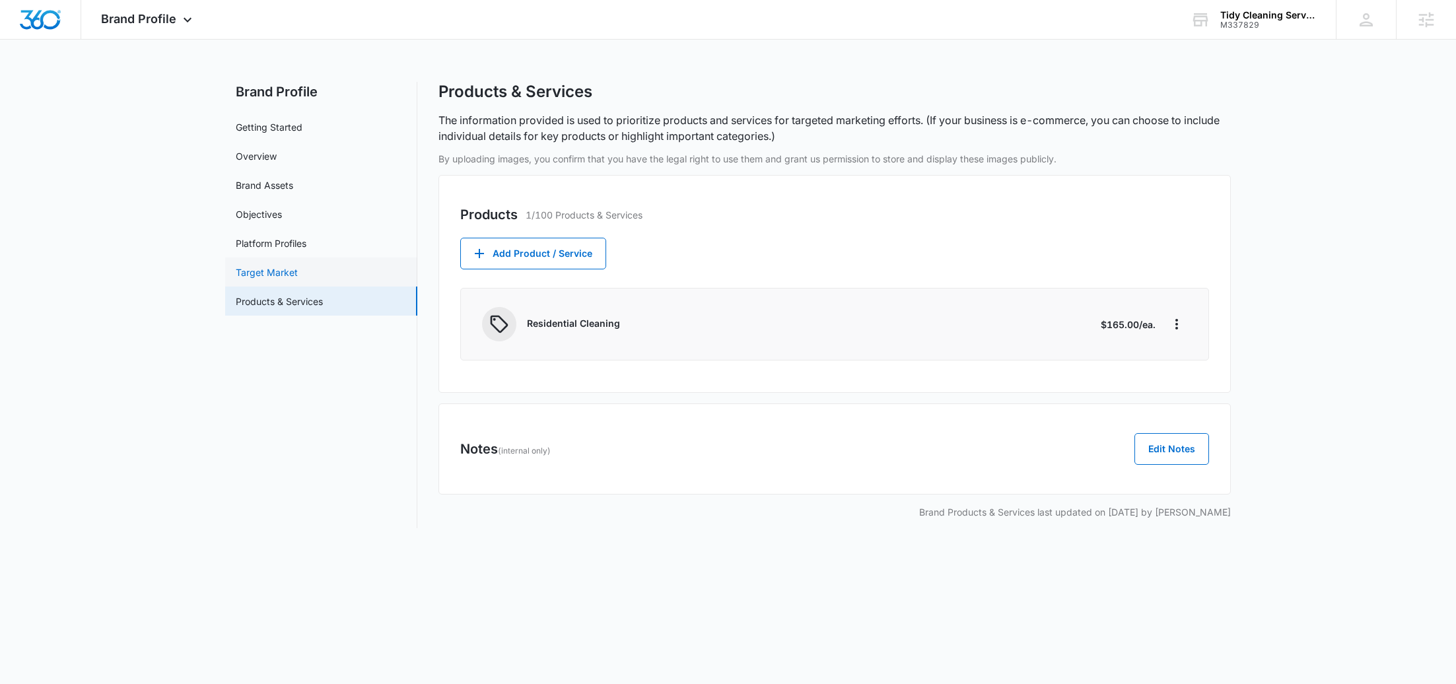
click at [298, 265] on link "Target Market" at bounding box center [267, 272] width 62 height 14
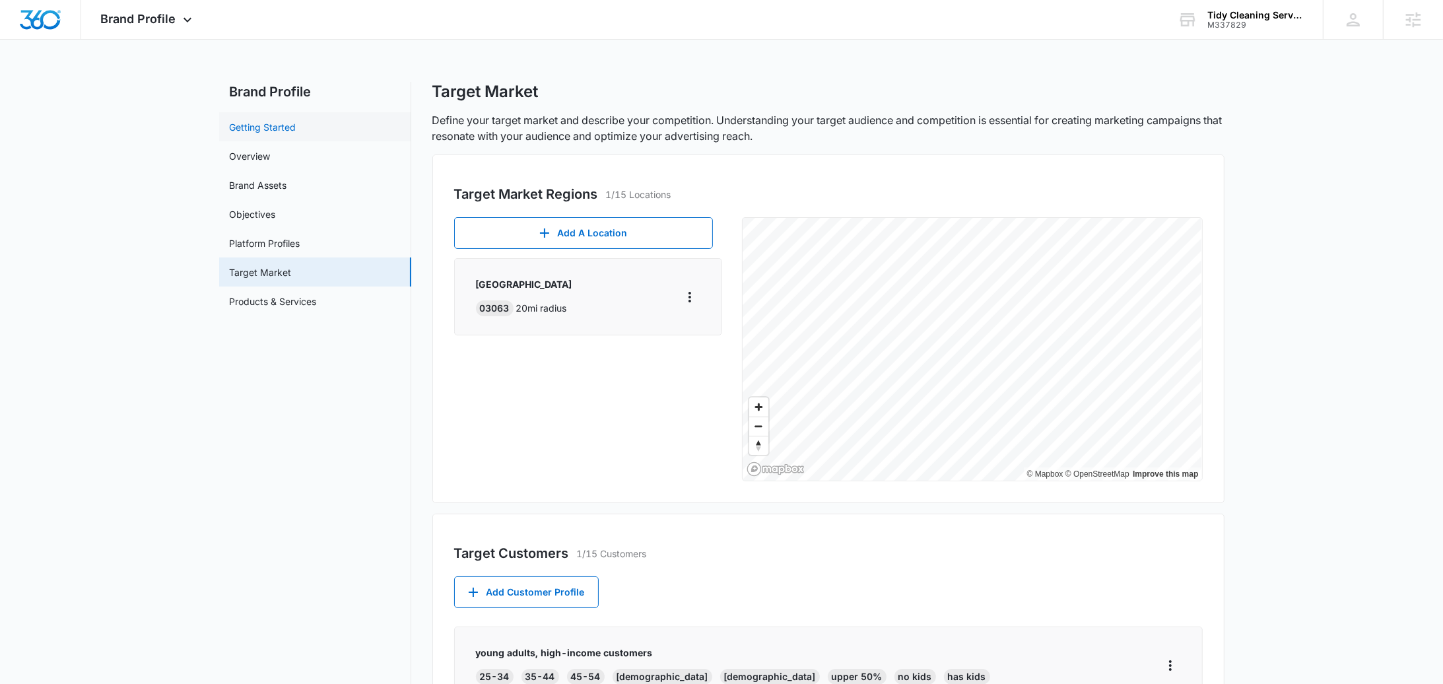
click at [296, 124] on link "Getting Started" at bounding box center [263, 127] width 67 height 14
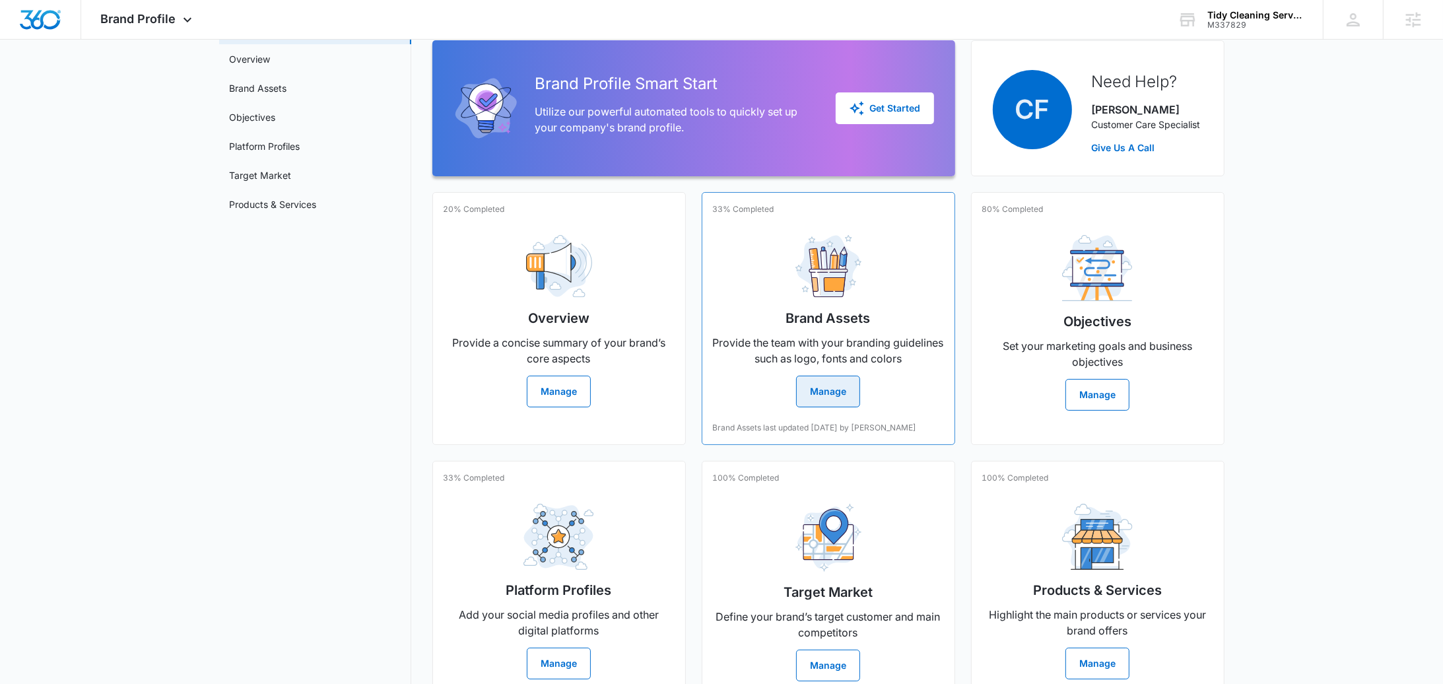
scroll to position [162, 0]
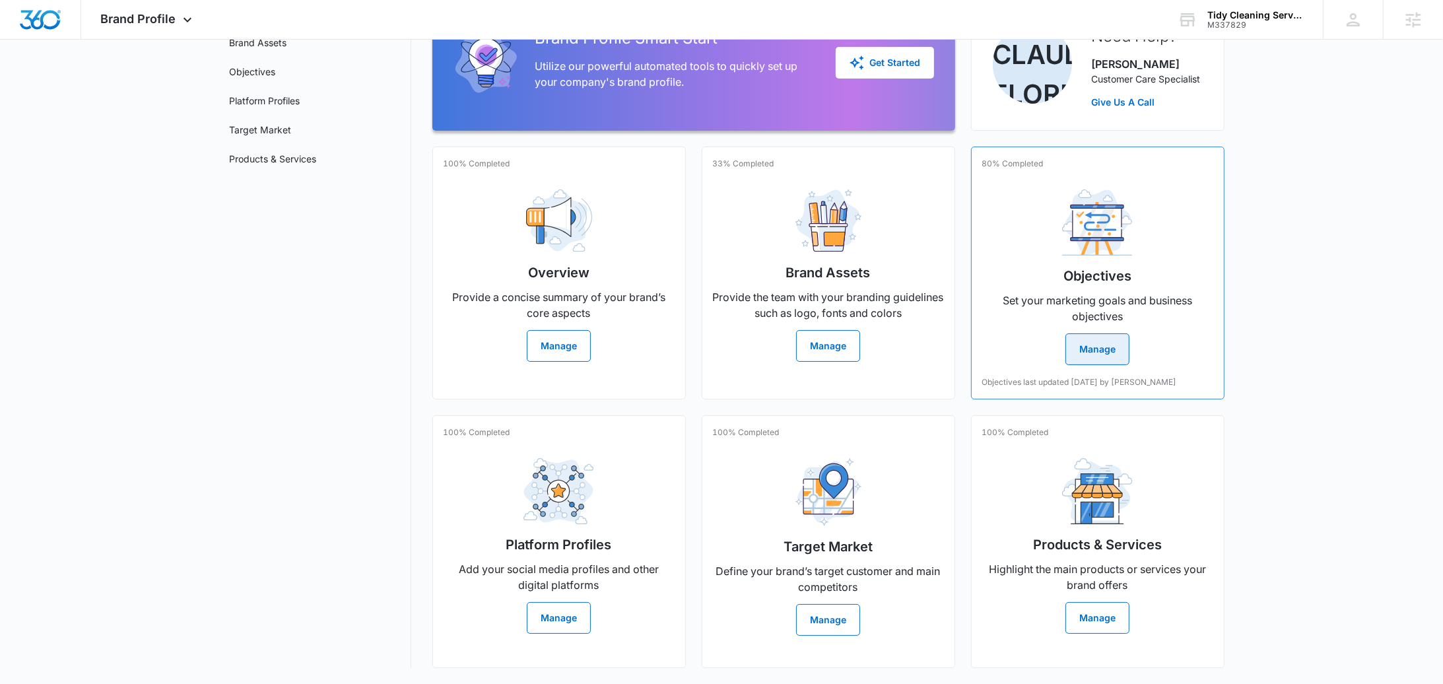
click at [1091, 337] on button "Manage" at bounding box center [1098, 349] width 64 height 32
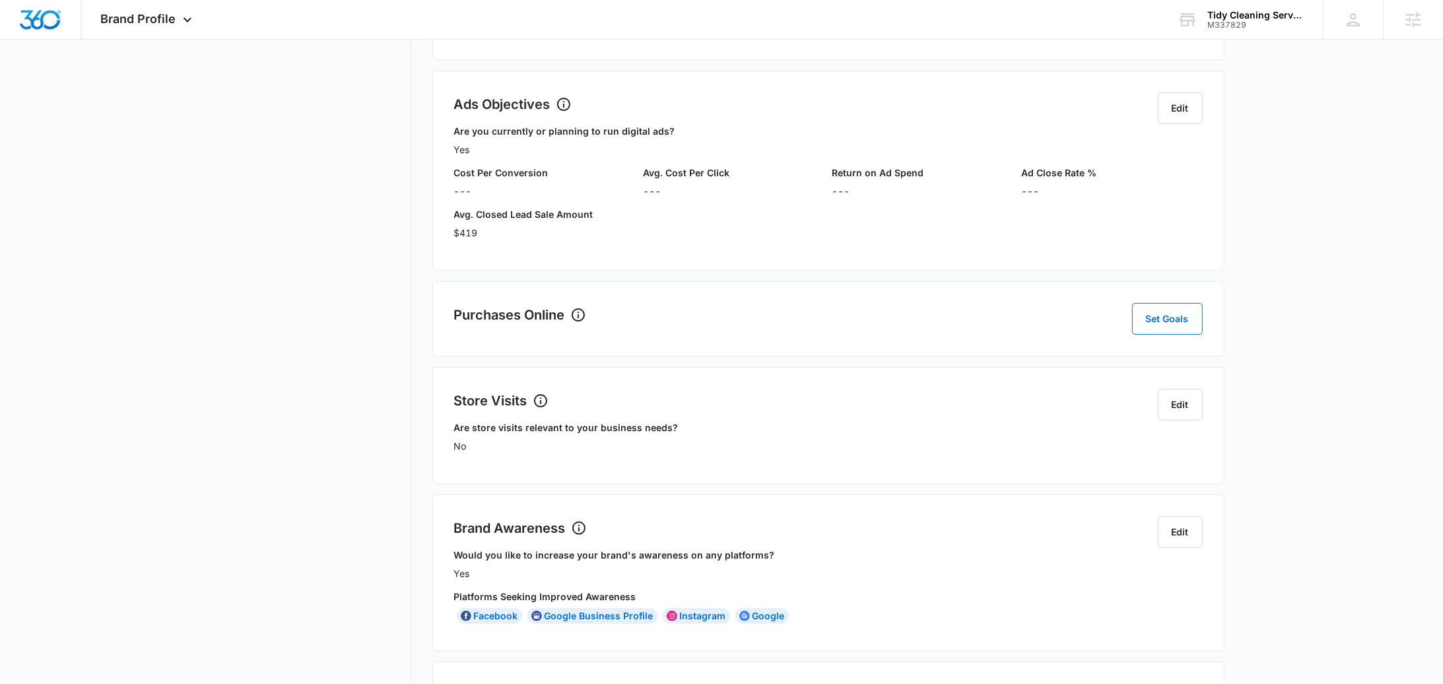
scroll to position [320, 0]
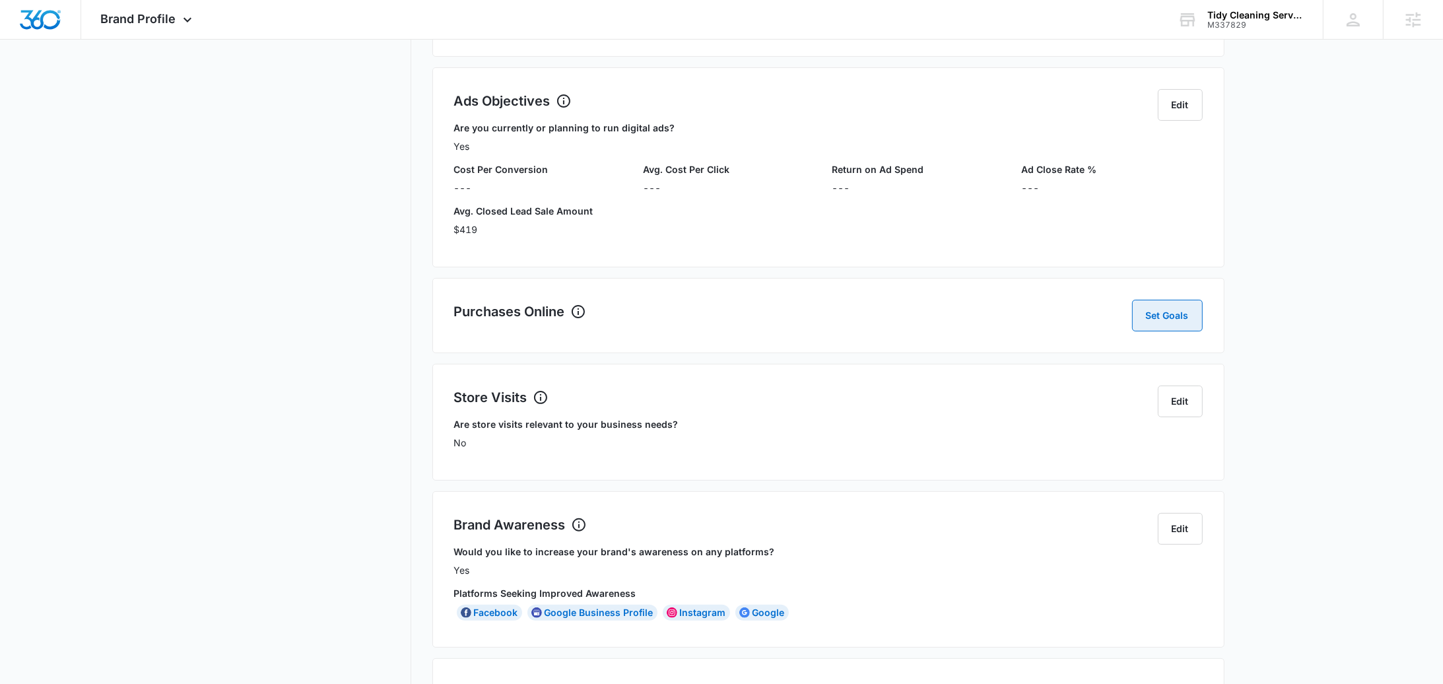
click at [1167, 311] on button "Set Goals" at bounding box center [1167, 316] width 71 height 32
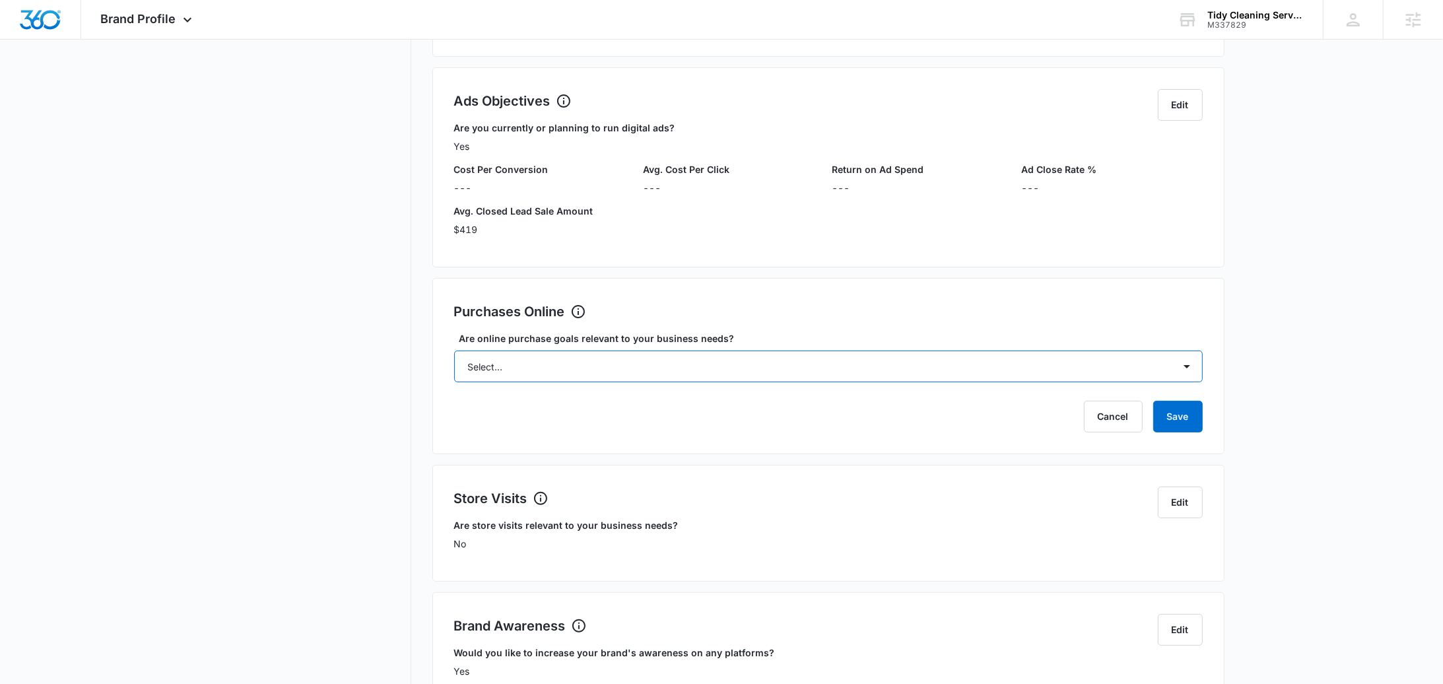
click at [824, 374] on select "Select... Yes No Yes, but don't currently have the data" at bounding box center [828, 367] width 749 height 32
select select "no"
click at [454, 351] on select "Select... Yes No Yes, but don't currently have the data" at bounding box center [828, 367] width 749 height 32
click at [1189, 408] on button "Save" at bounding box center [1178, 417] width 50 height 32
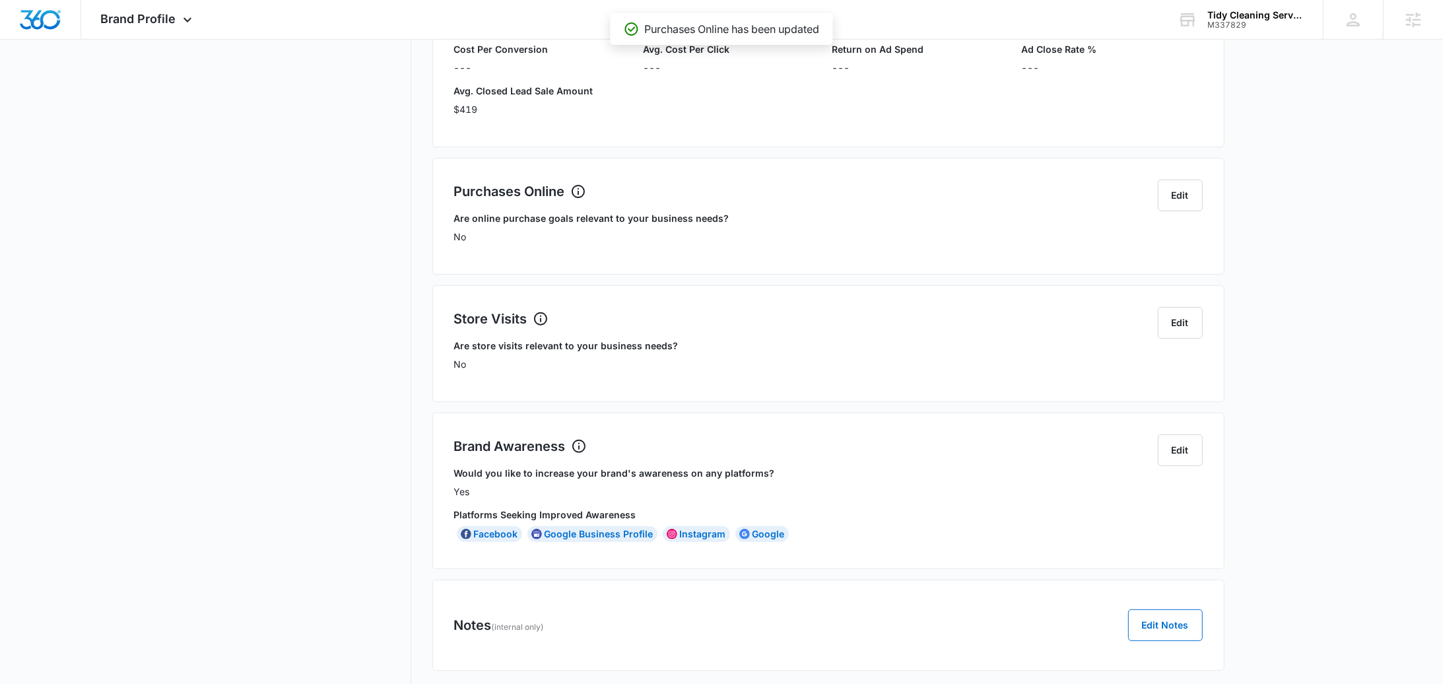
scroll to position [0, 0]
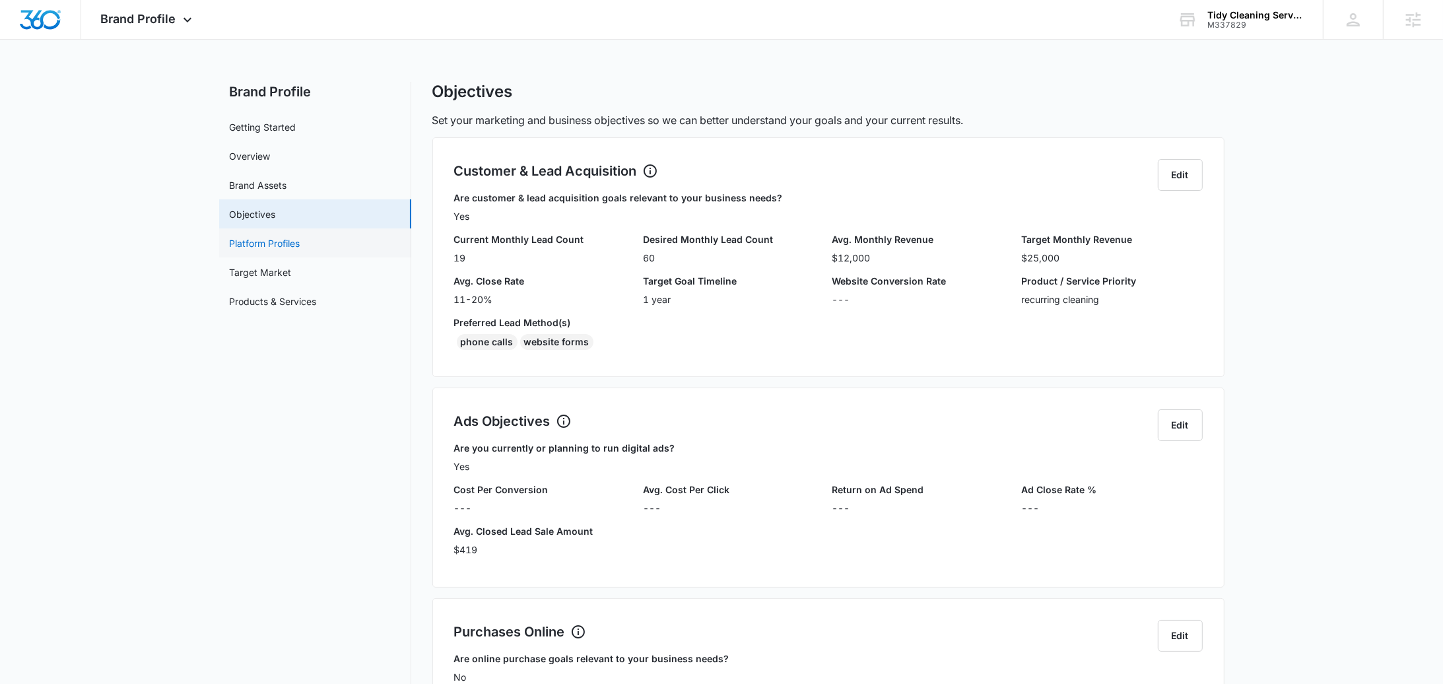
click at [283, 250] on link "Platform Profiles" at bounding box center [265, 243] width 71 height 14
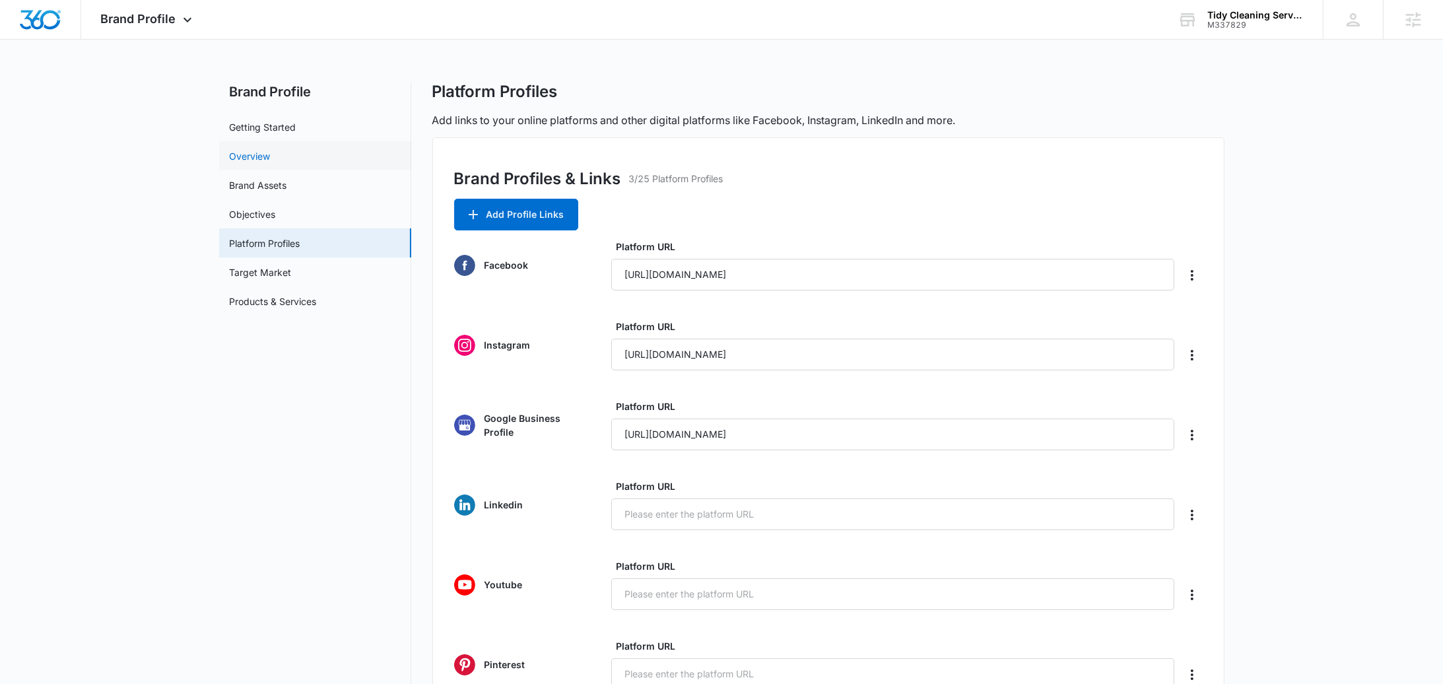
click at [271, 149] on link "Overview" at bounding box center [250, 156] width 41 height 14
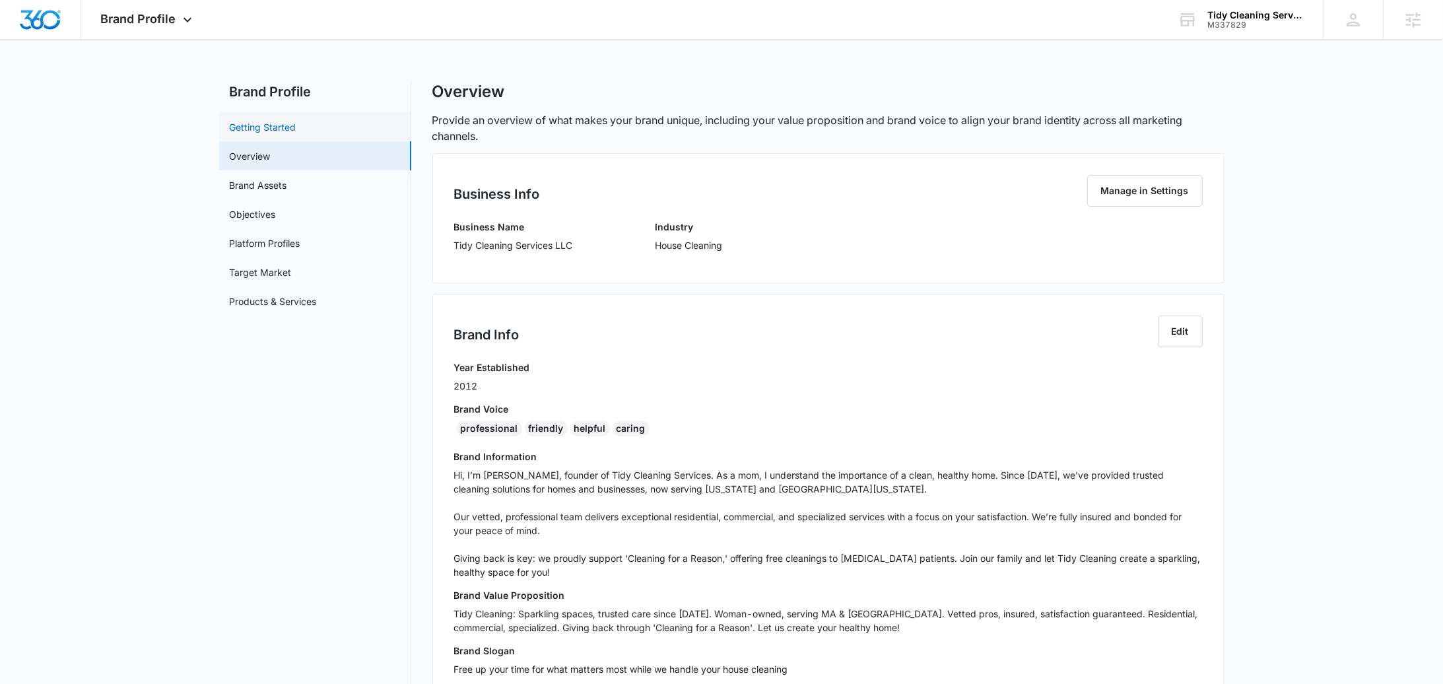
click at [293, 130] on link "Getting Started" at bounding box center [263, 127] width 67 height 14
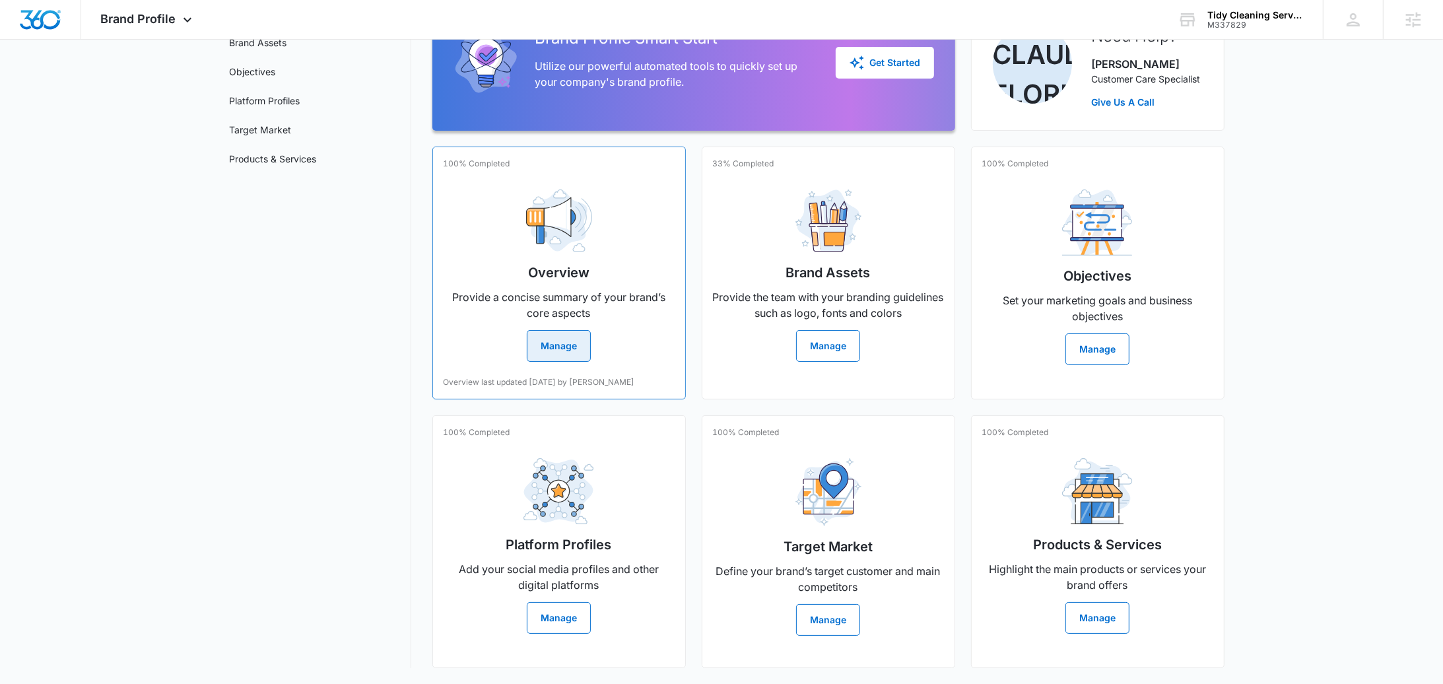
scroll to position [162, 0]
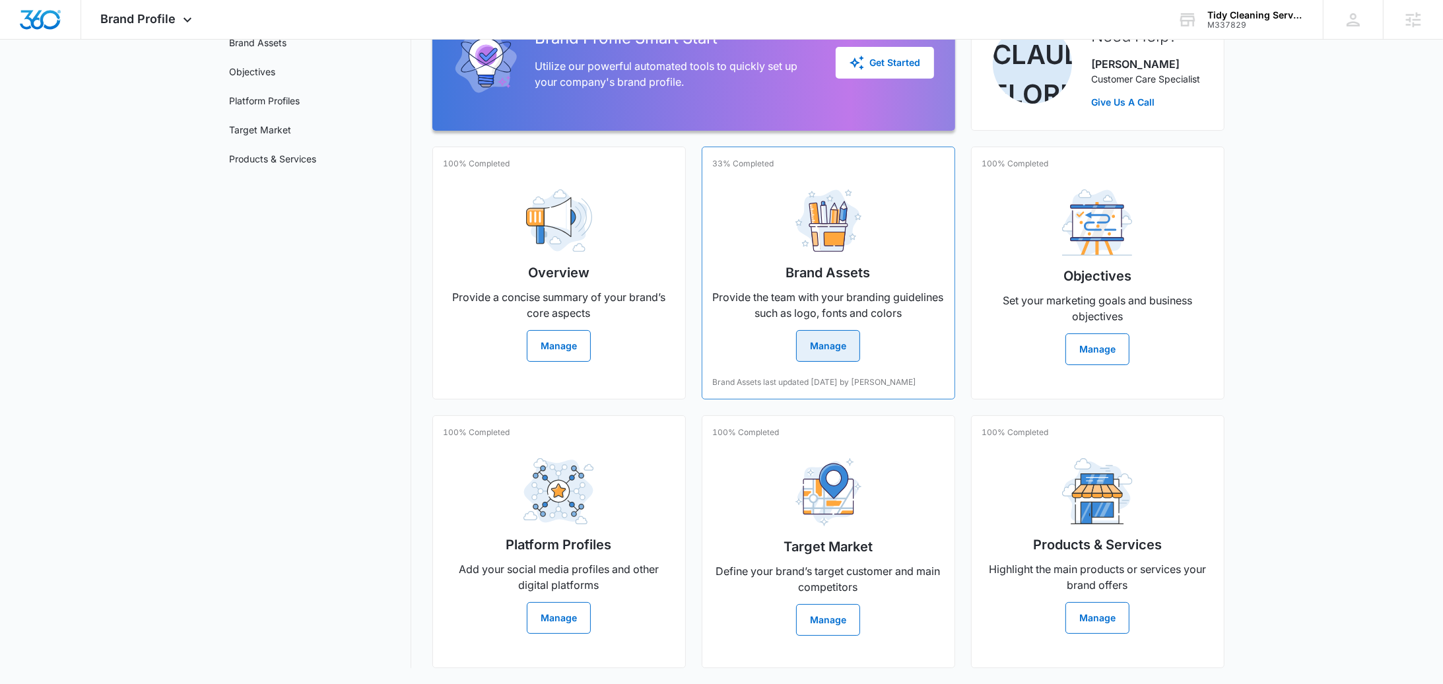
click at [815, 336] on button "Manage" at bounding box center [828, 346] width 64 height 32
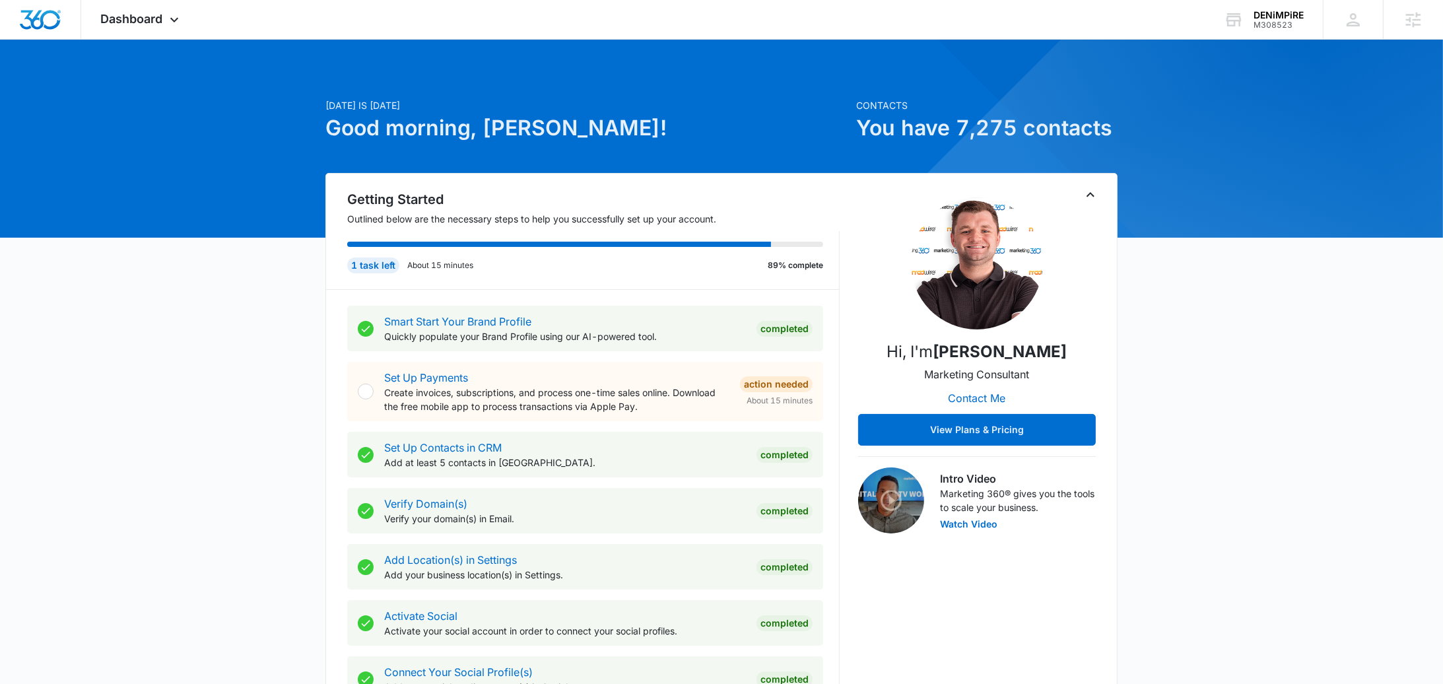
click at [1096, 195] on icon "Toggle Collapse" at bounding box center [1091, 195] width 16 height 16
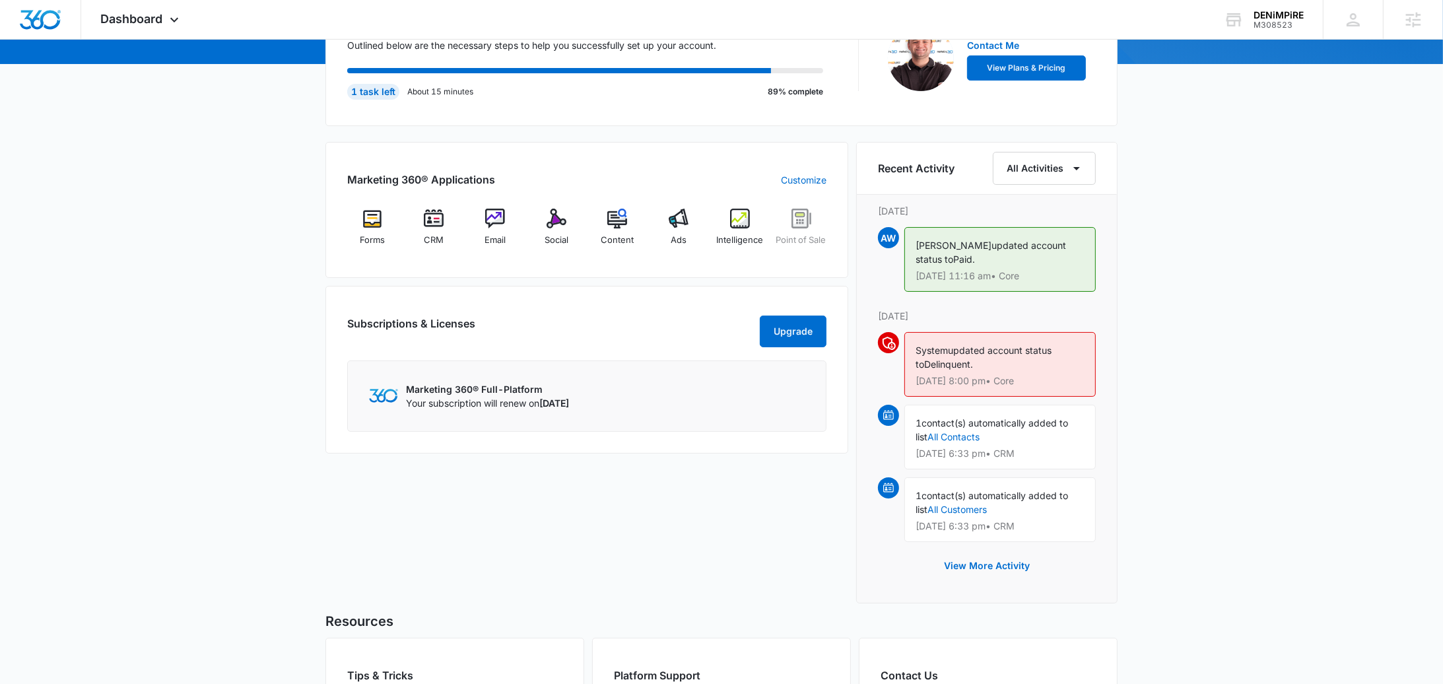
scroll to position [144, 0]
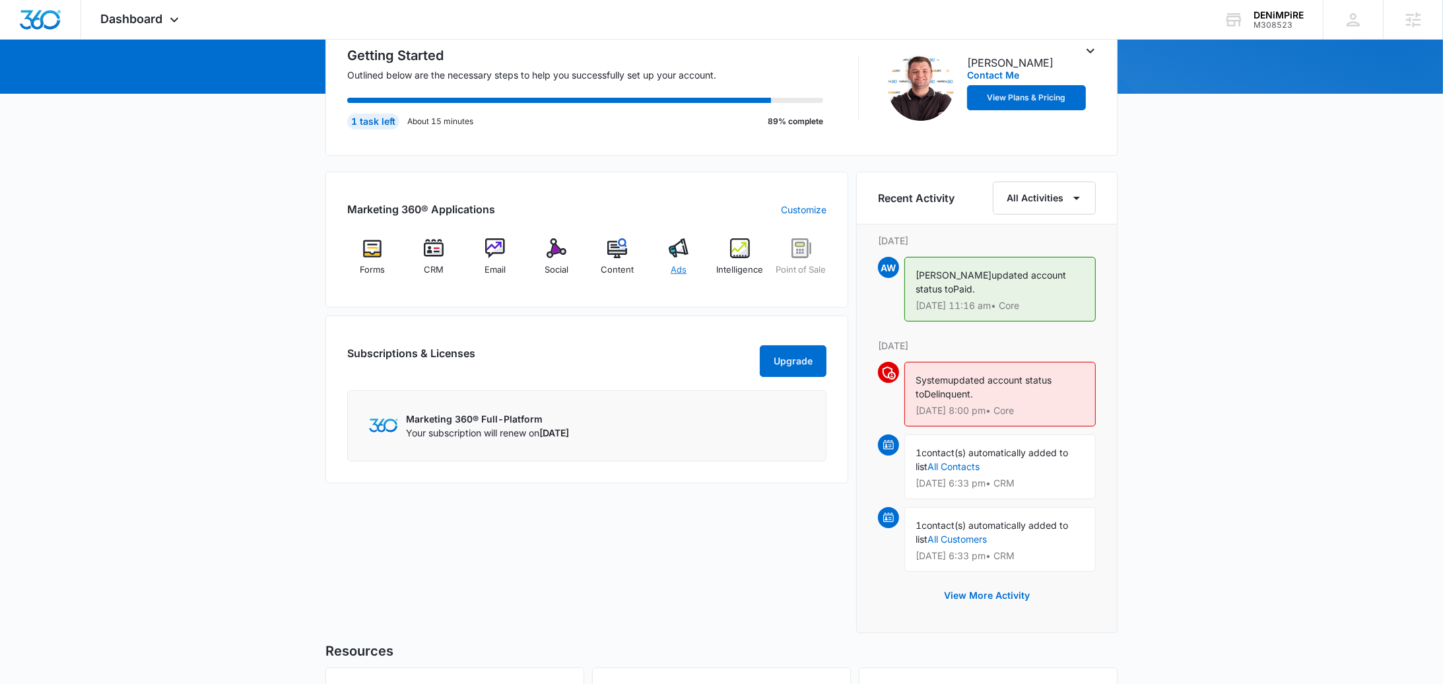
click at [685, 266] on span "Ads" at bounding box center [679, 269] width 16 height 13
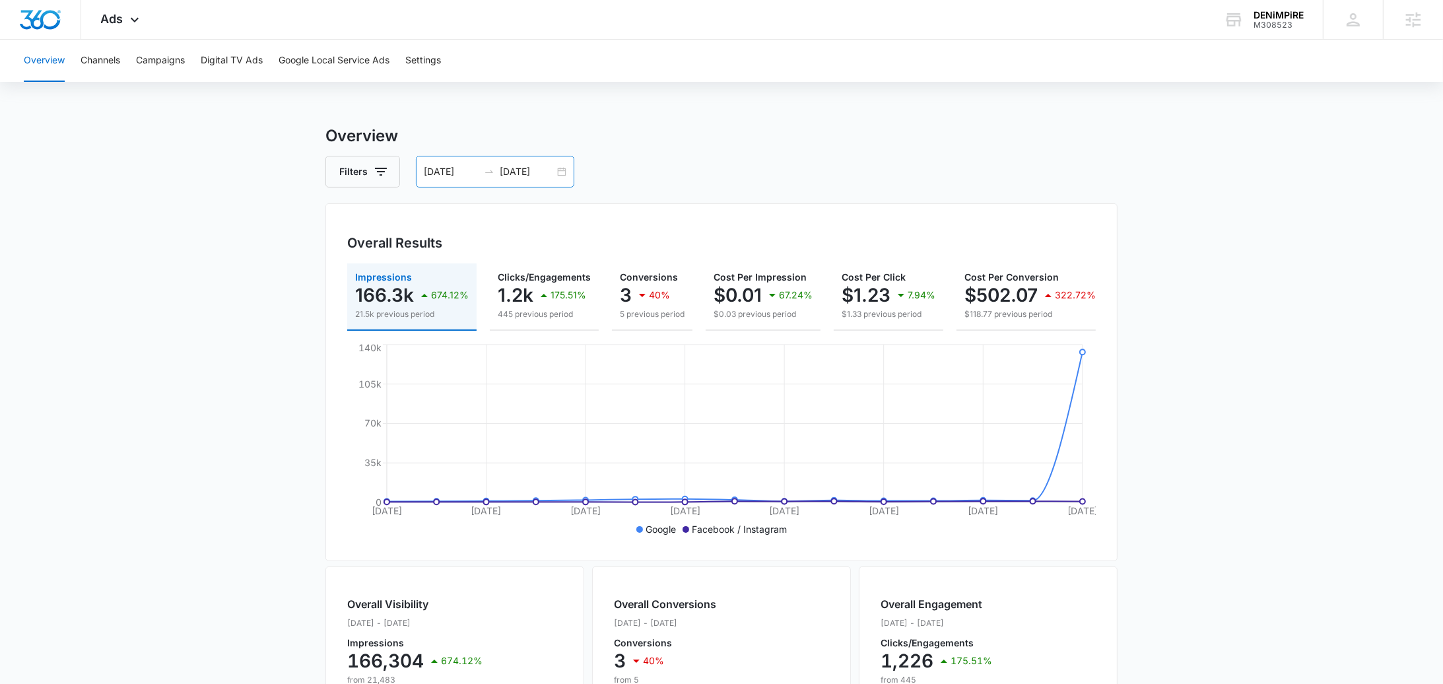
click at [564, 178] on div "[DATE] [DATE]" at bounding box center [495, 172] width 158 height 32
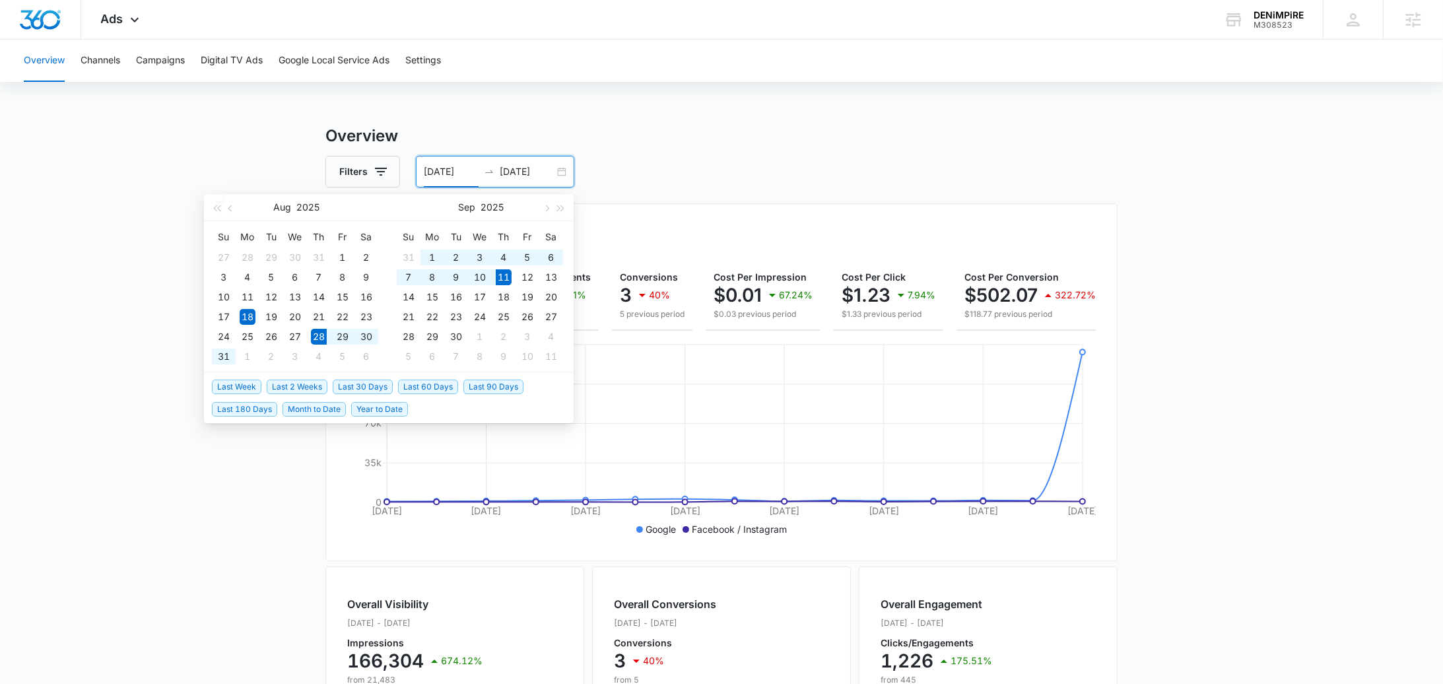
click at [283, 384] on span "Last 2 Weeks" at bounding box center [297, 387] width 61 height 15
type input "[DATE]"
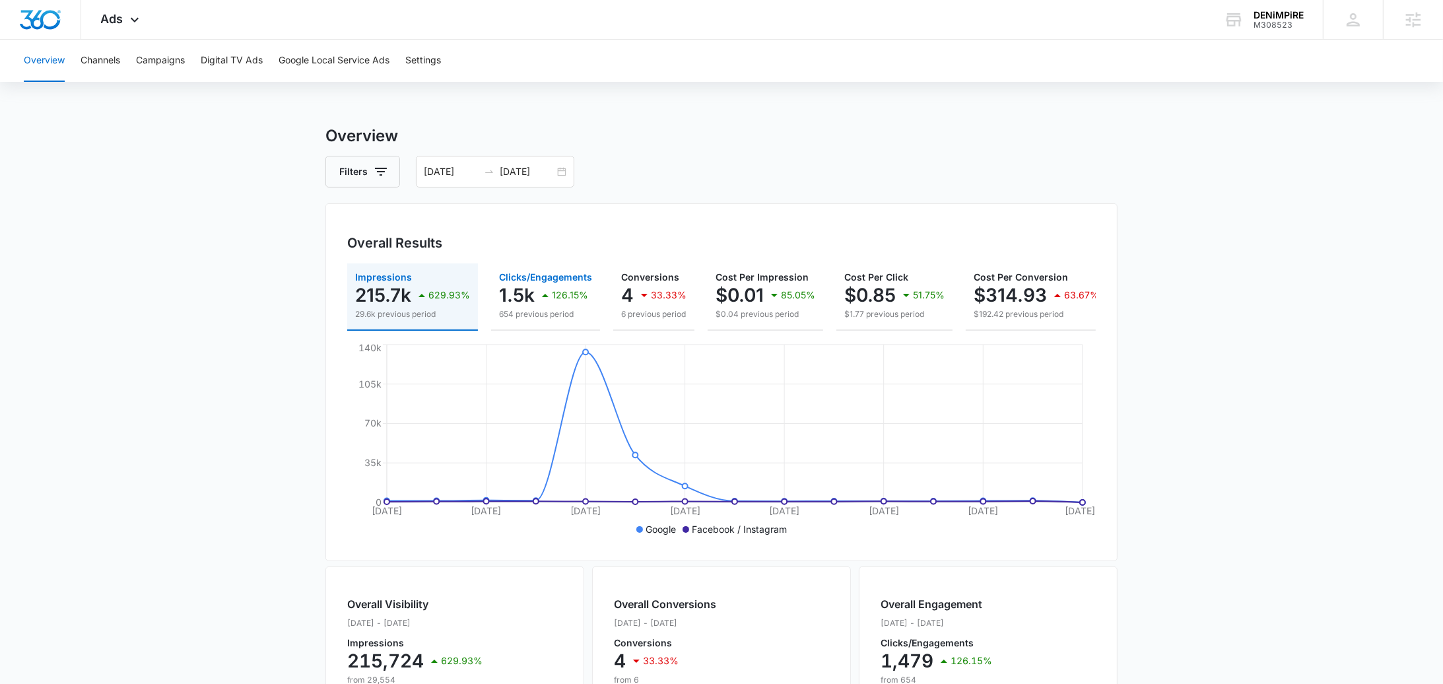
click at [549, 310] on p "654 previous period" at bounding box center [545, 314] width 93 height 12
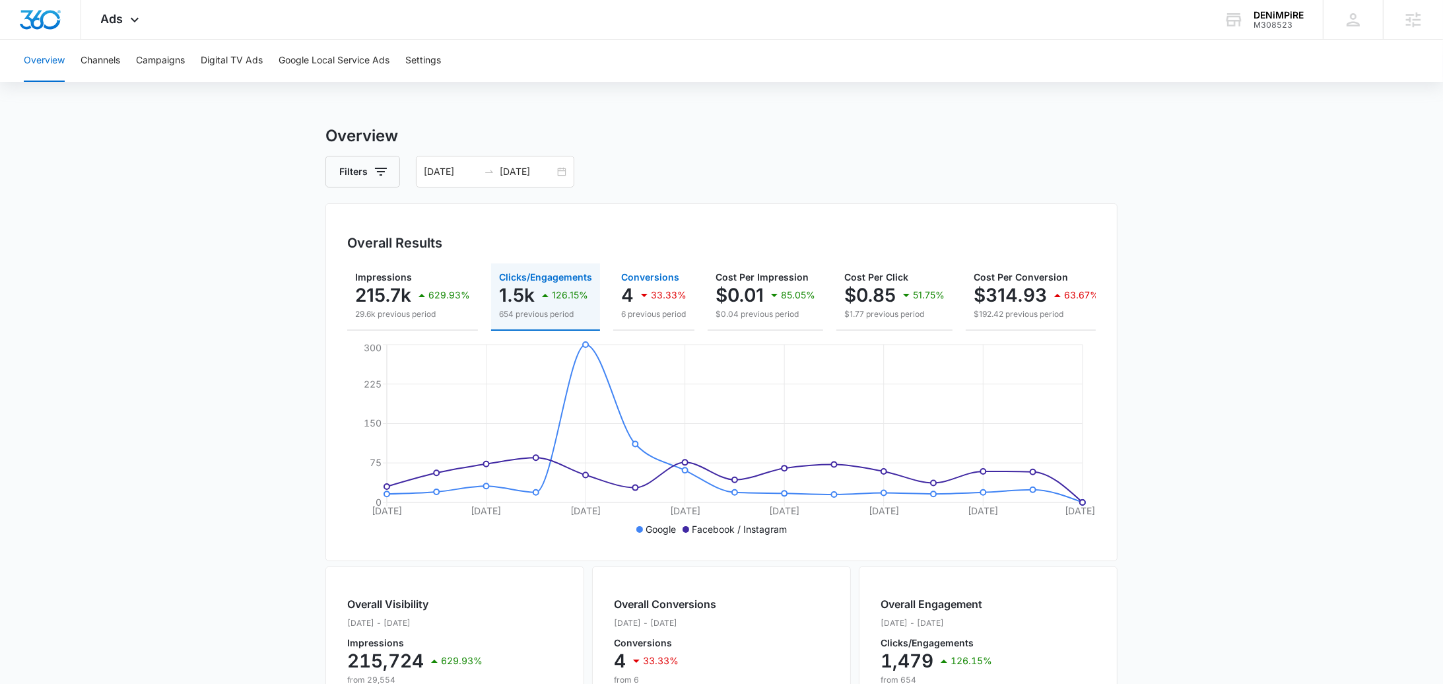
click at [673, 320] on p "6 previous period" at bounding box center [653, 314] width 65 height 12
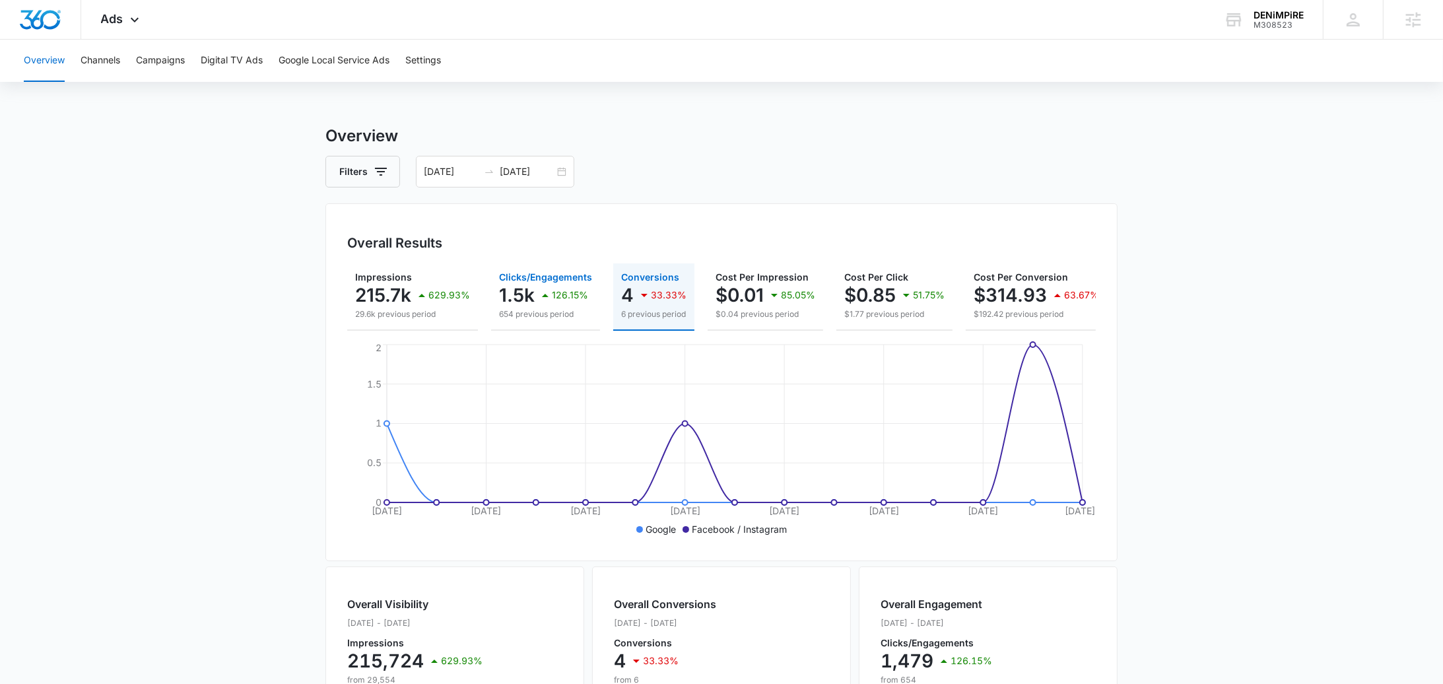
click at [552, 293] on p "126.15%" at bounding box center [570, 294] width 36 height 9
